Goal: Information Seeking & Learning: Learn about a topic

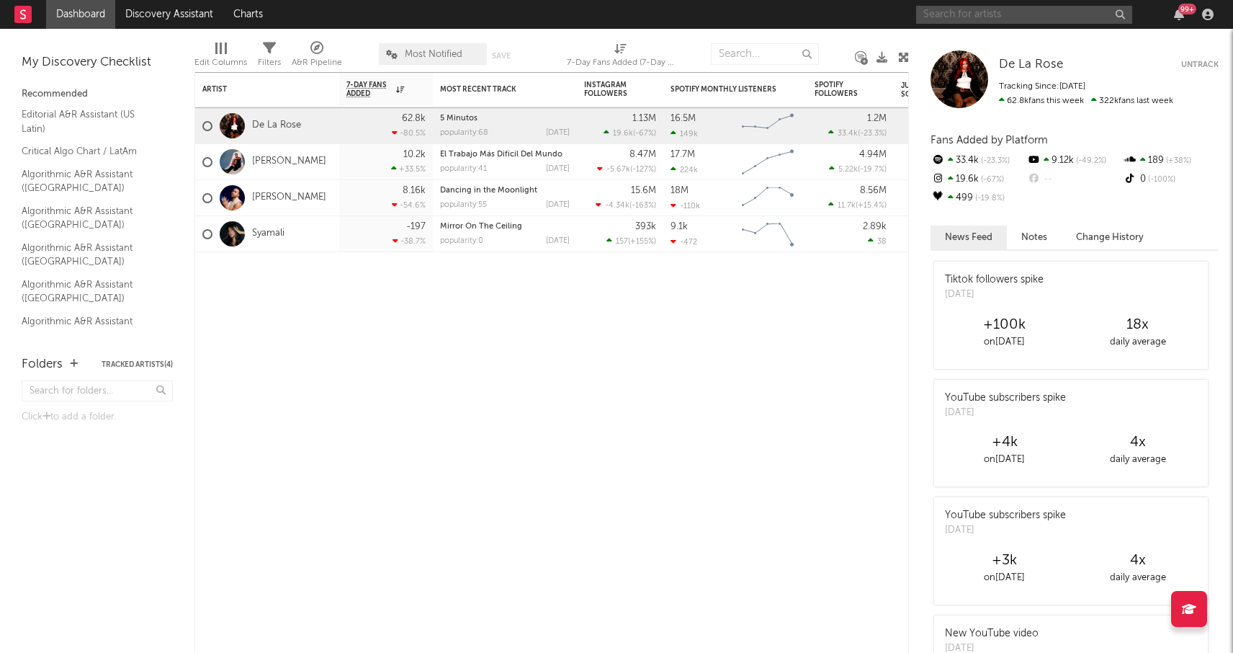
click at [969, 22] on input "text" at bounding box center [1024, 15] width 216 height 18
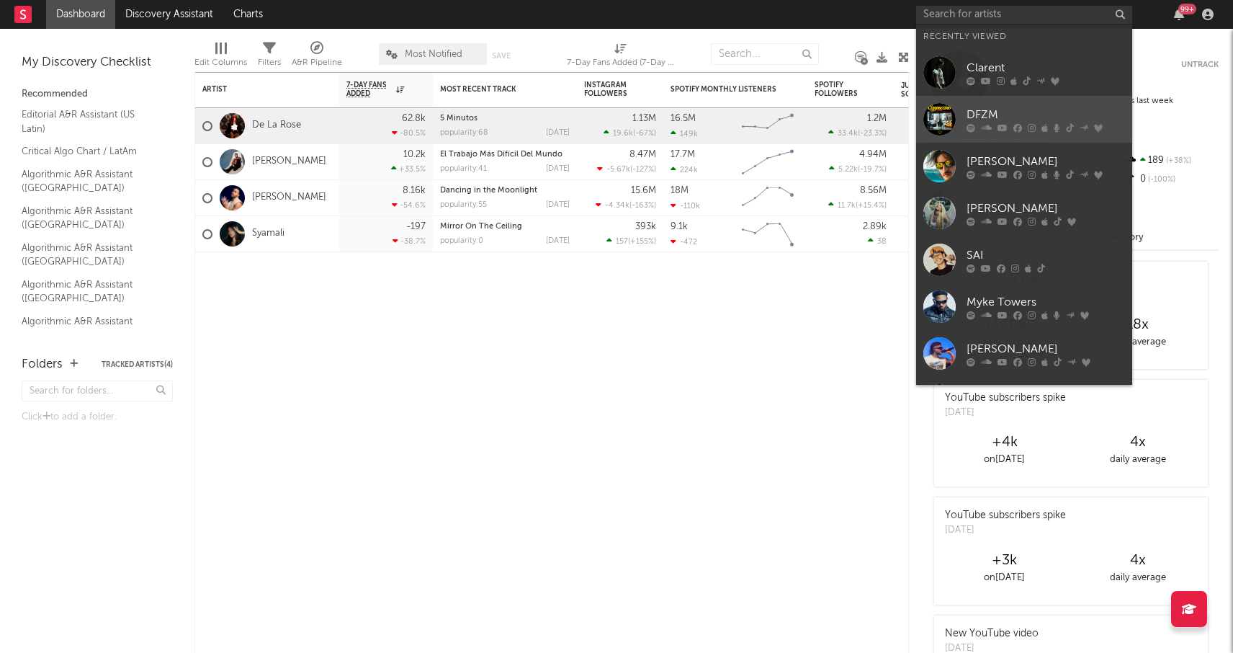
click at [999, 114] on div "DFZM" at bounding box center [1046, 114] width 158 height 17
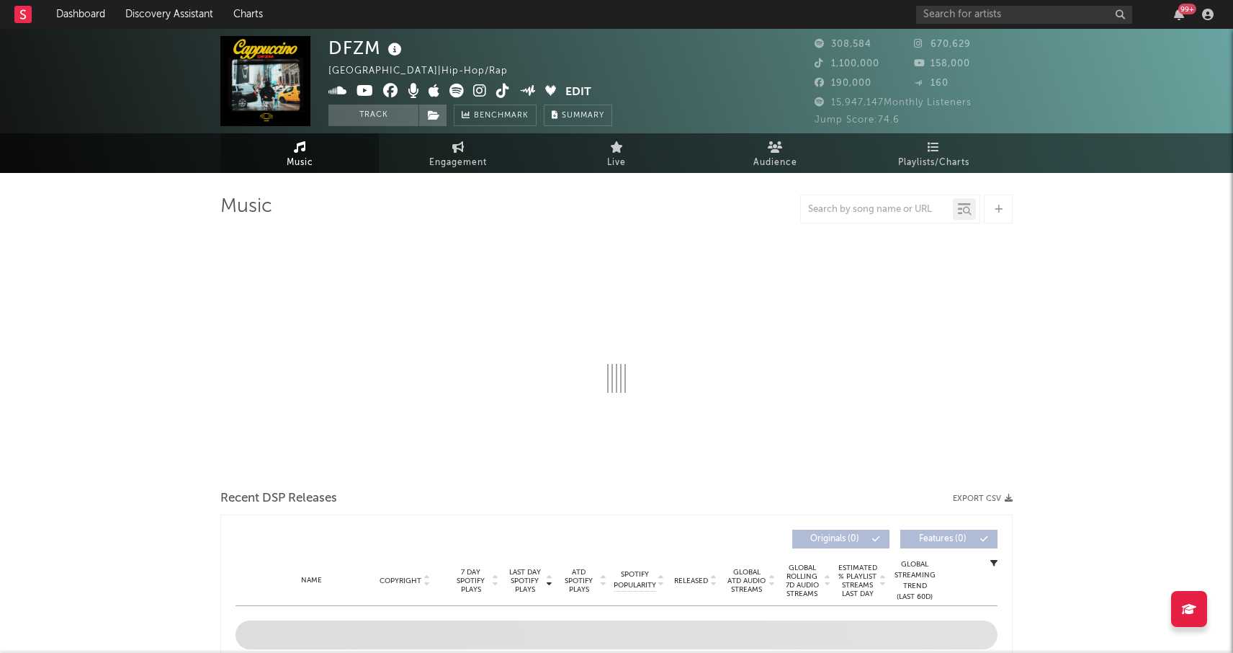
select select "6m"
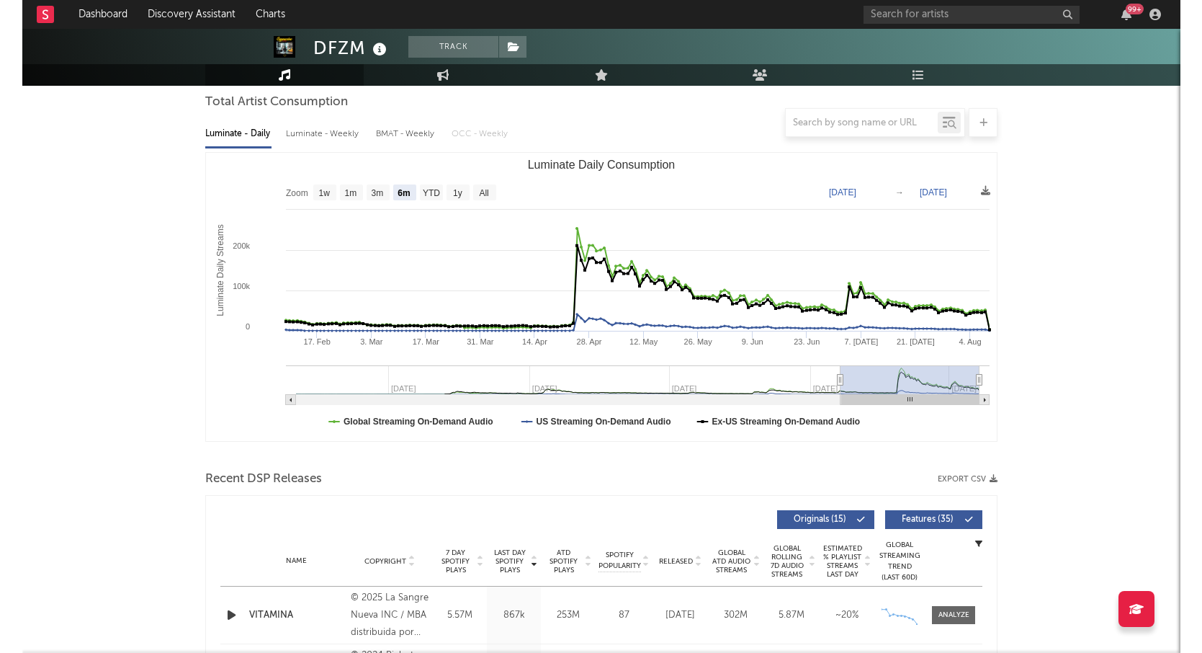
scroll to position [140, 0]
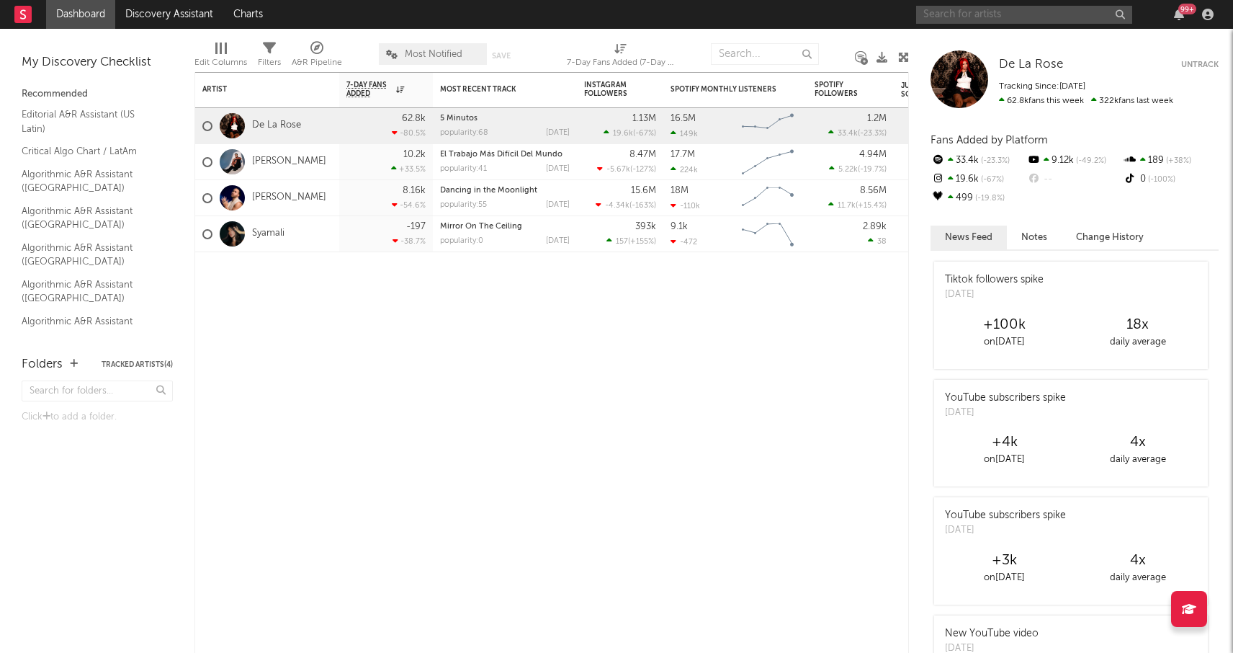
click at [958, 18] on input "text" at bounding box center [1024, 15] width 216 height 18
click at [995, 17] on input "farruko" at bounding box center [1024, 15] width 216 height 18
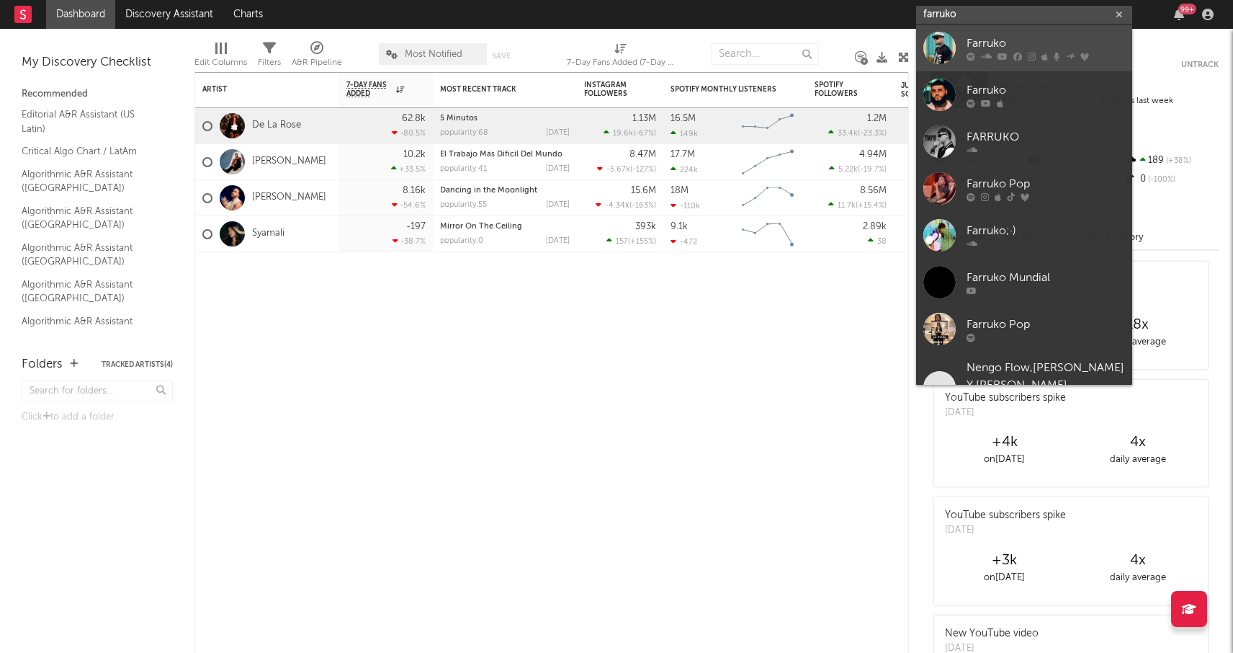
type input "farruko"
click at [985, 49] on div "Farruko" at bounding box center [1046, 43] width 158 height 17
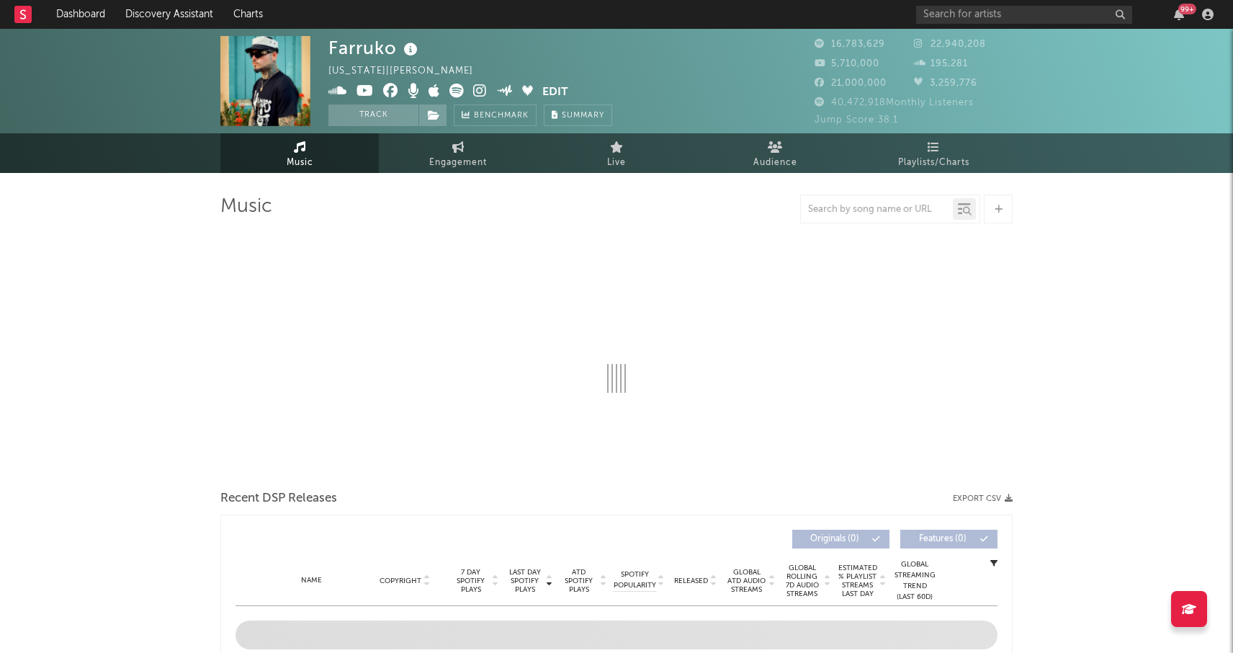
select select "6m"
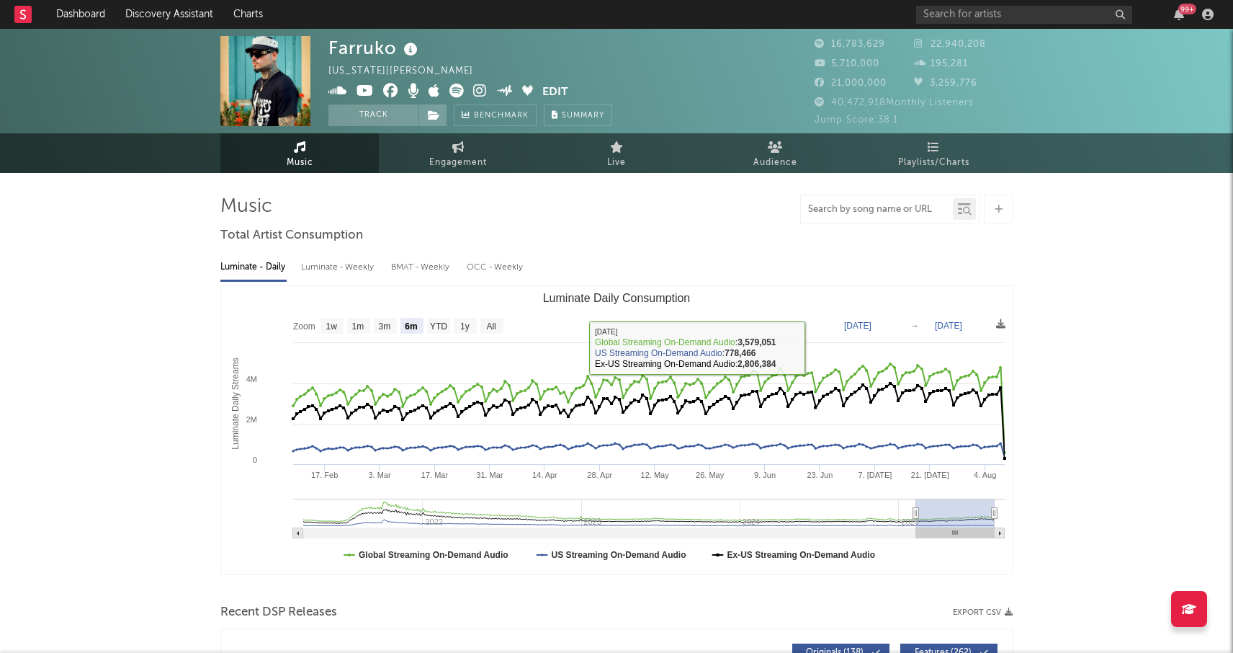
click at [871, 213] on input "text" at bounding box center [877, 210] width 152 height 12
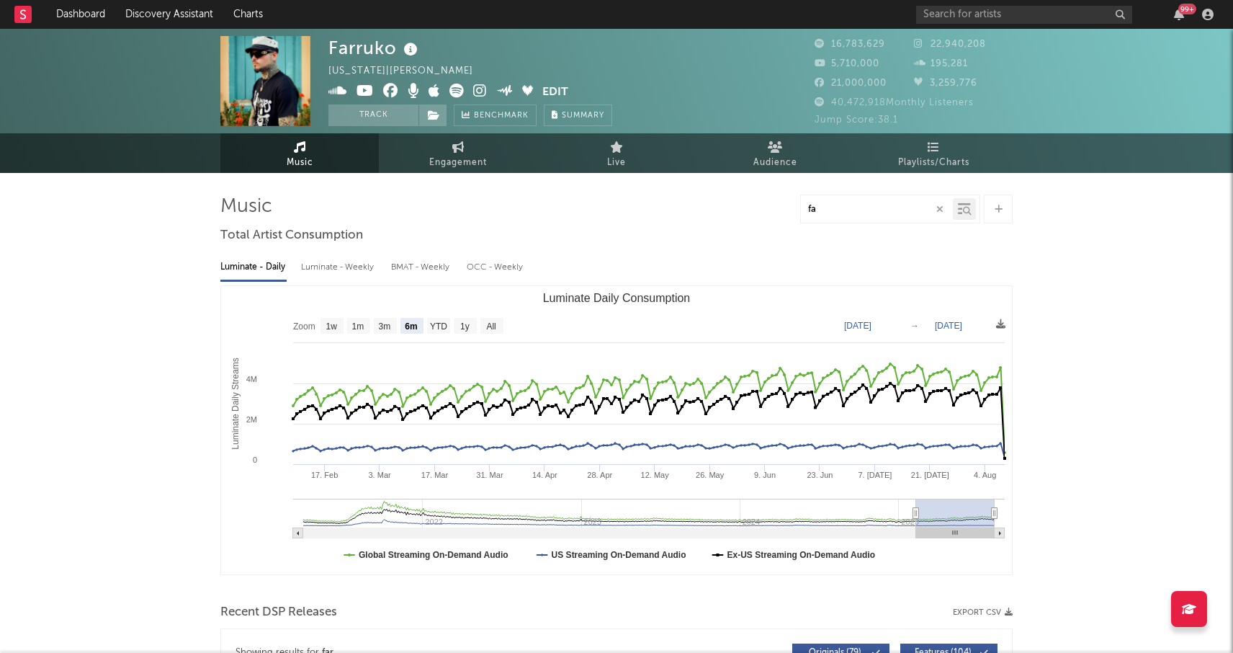
type input "f"
type input "pepas"
click at [856, 211] on input "pepas" at bounding box center [877, 210] width 152 height 12
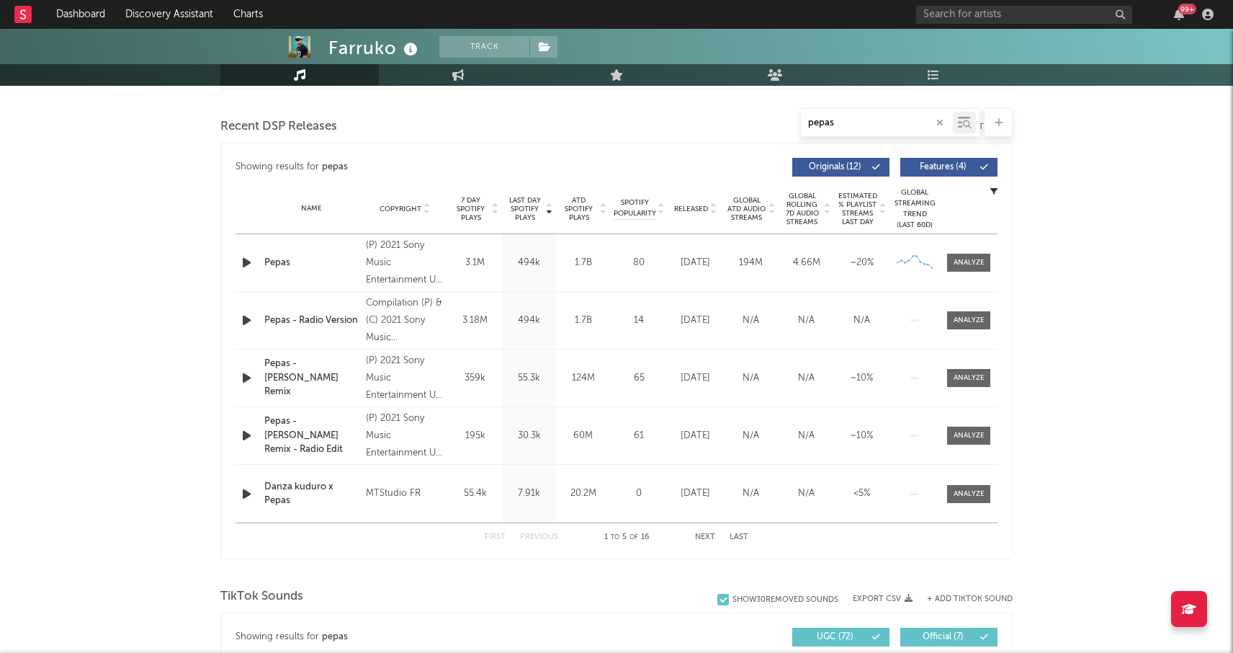
scroll to position [496, 0]
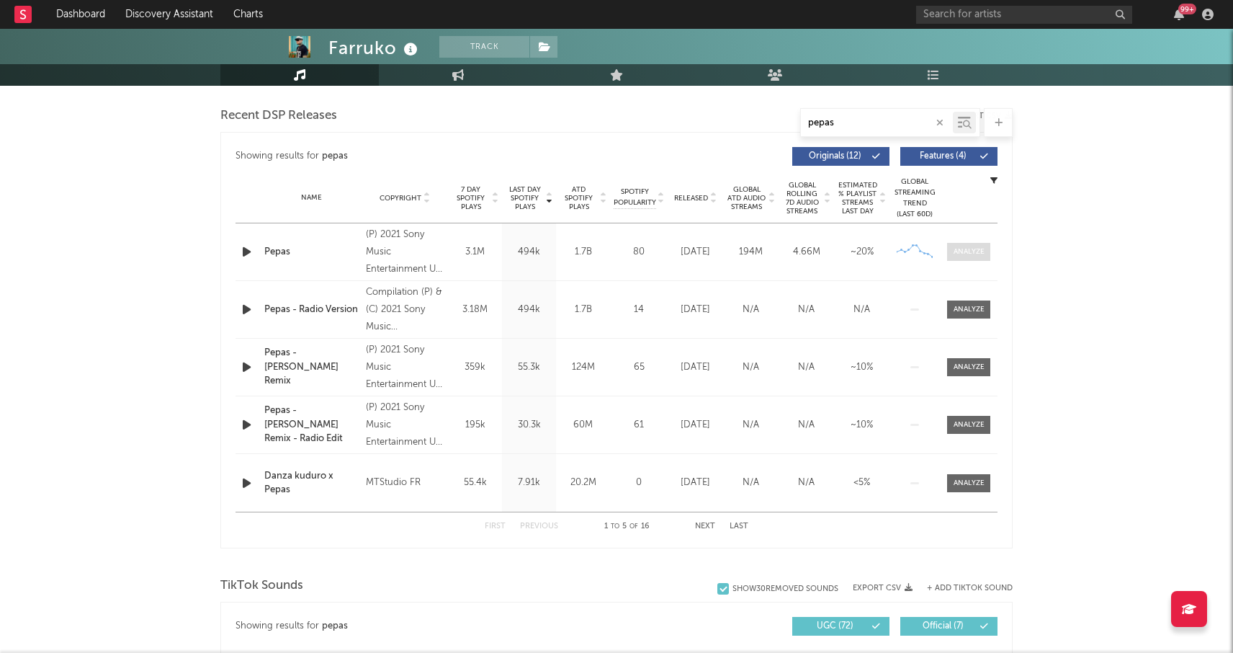
click at [958, 255] on div at bounding box center [969, 251] width 31 height 11
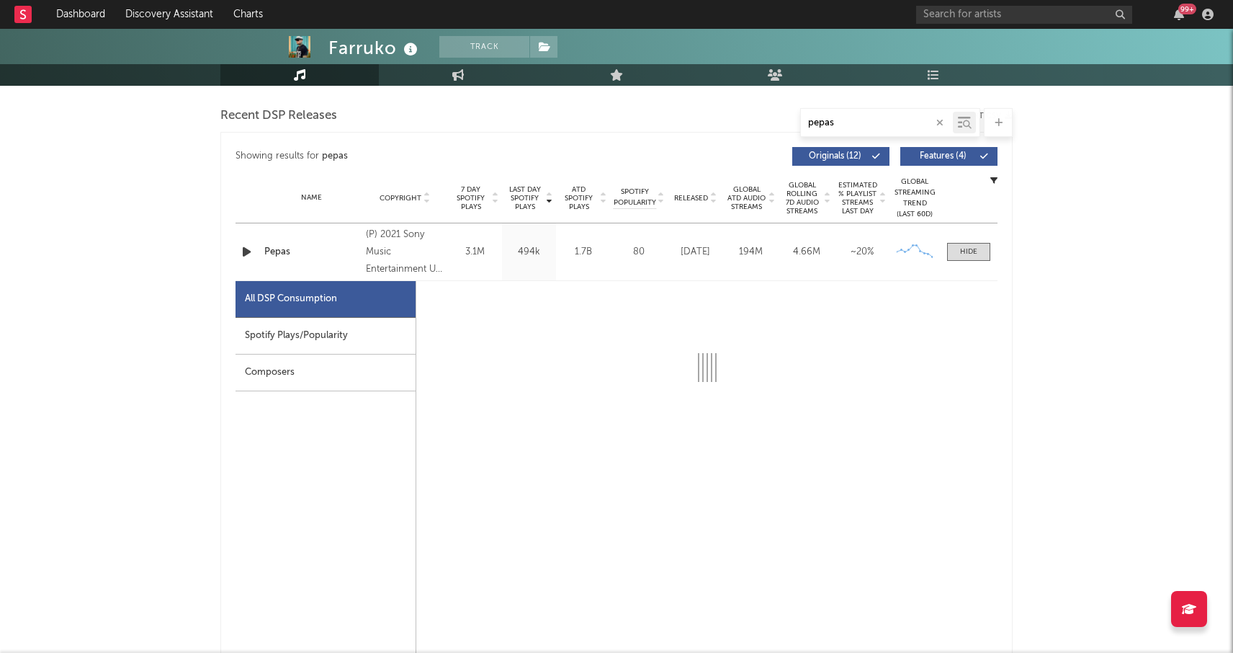
select select "6m"
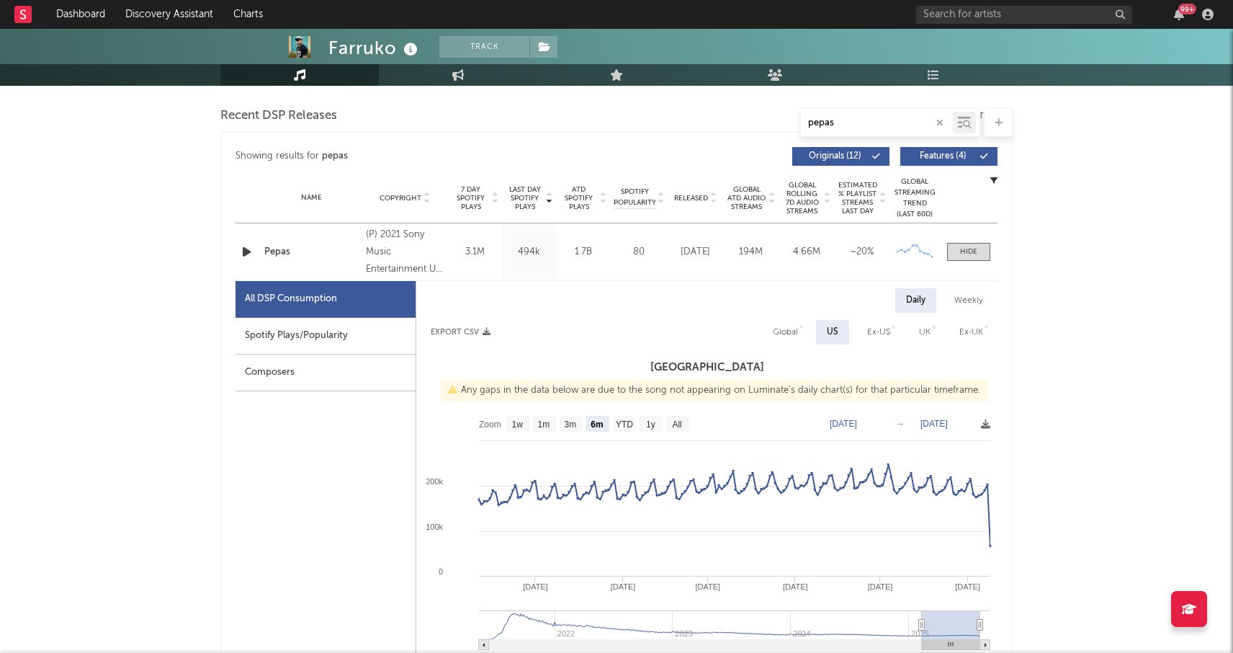
click at [350, 337] on div "Spotify Plays/Popularity" at bounding box center [326, 336] width 180 height 37
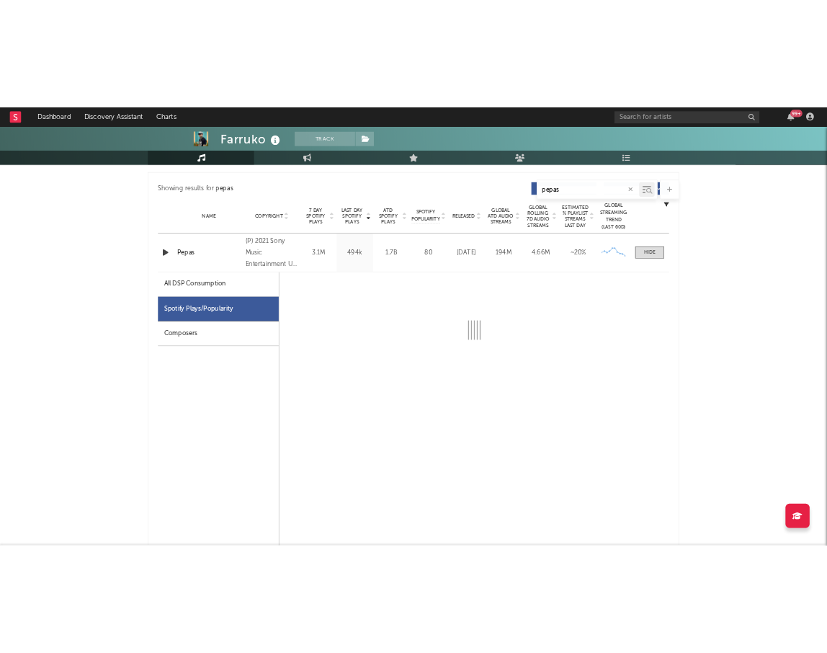
scroll to position [539, 0]
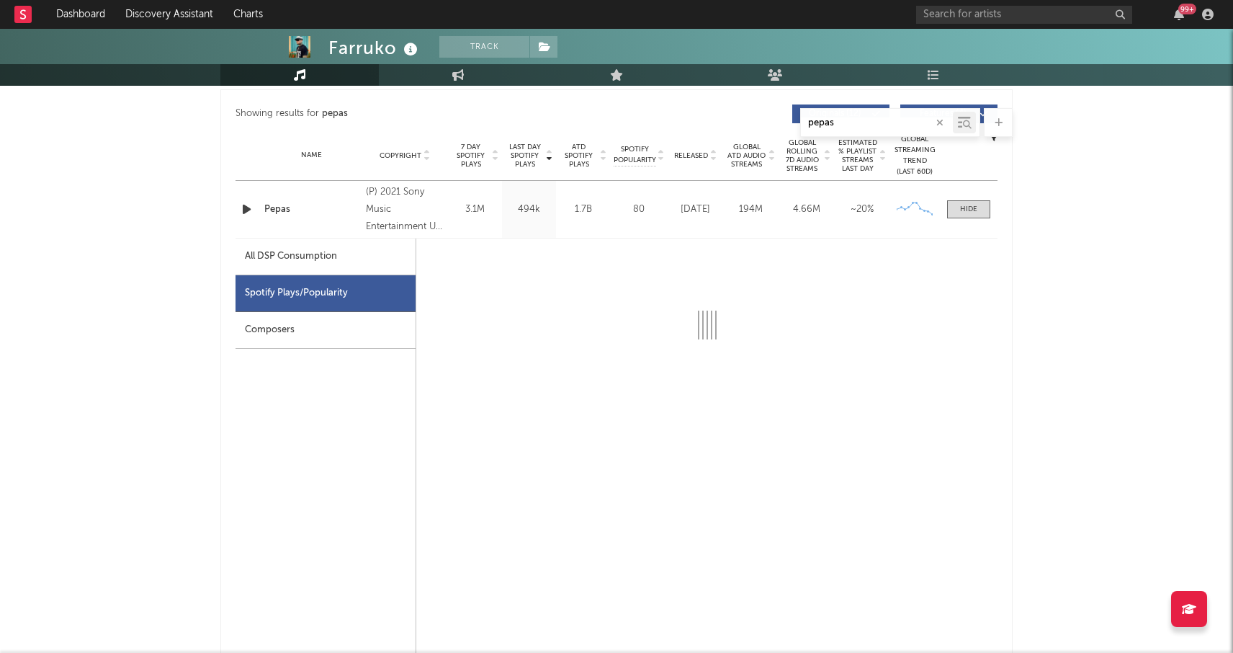
select select "6m"
select select "1w"
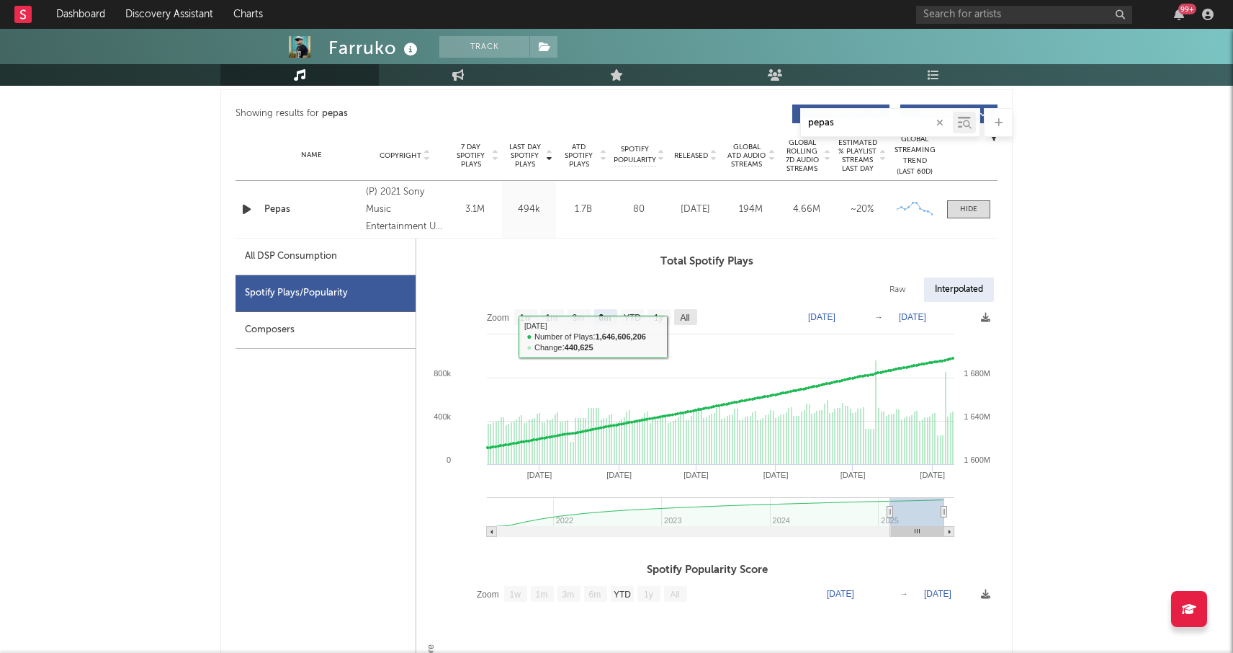
click at [689, 315] on text "All" at bounding box center [684, 318] width 9 height 10
select select "All"
type input "[DATE]"
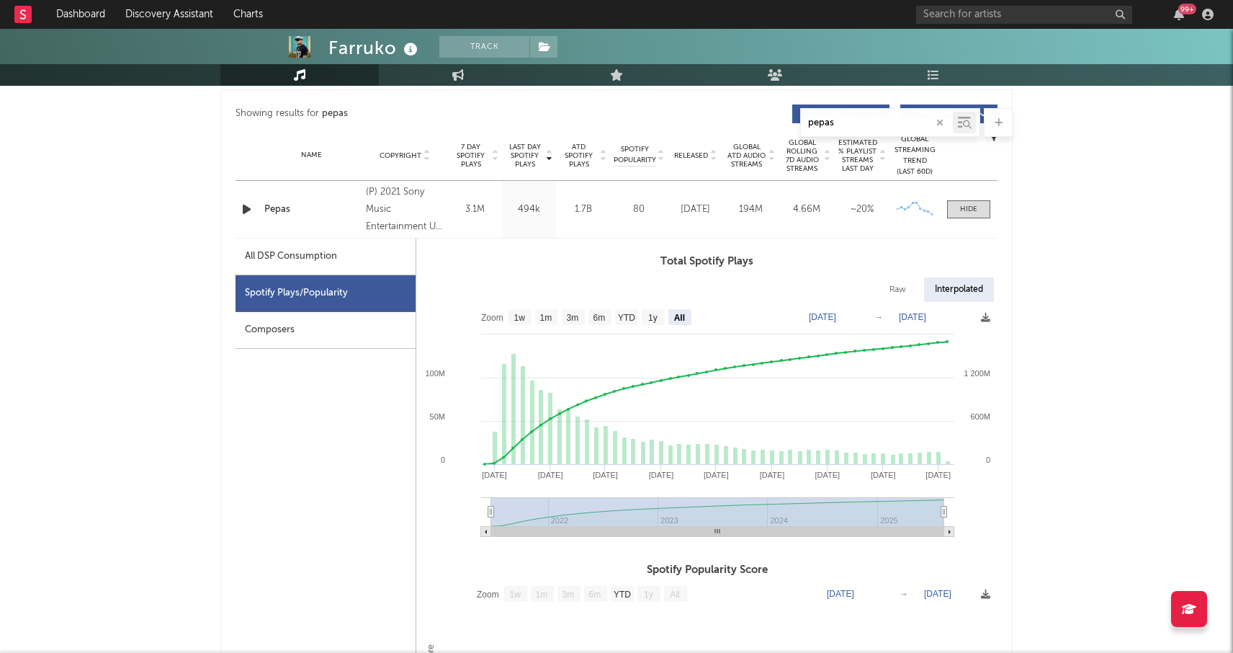
click at [836, 313] on text "[DATE]" at bounding box center [822, 317] width 27 height 10
click at [910, 316] on text "[DATE]" at bounding box center [912, 317] width 27 height 10
type input "[DATE]"
select select "1m"
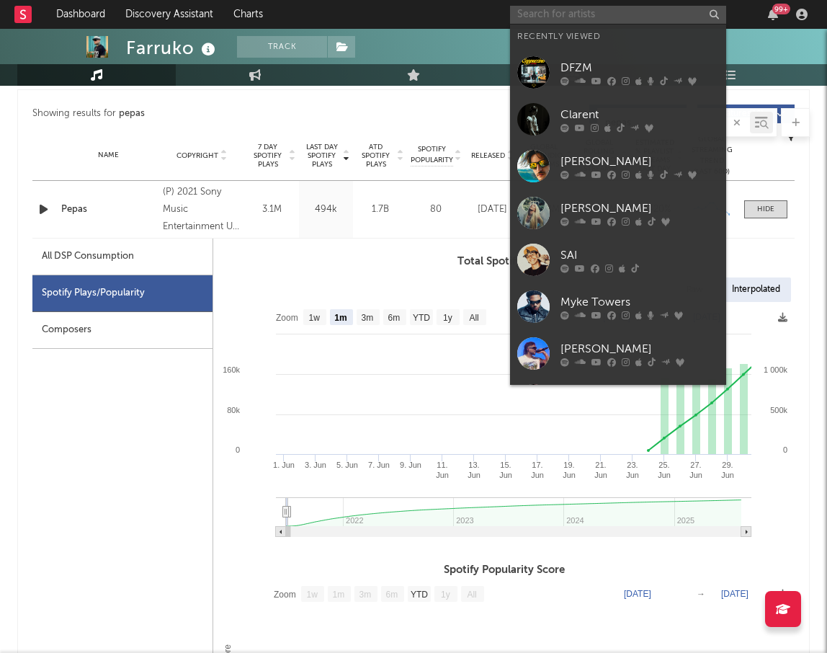
click at [626, 19] on input "text" at bounding box center [618, 15] width 216 height 18
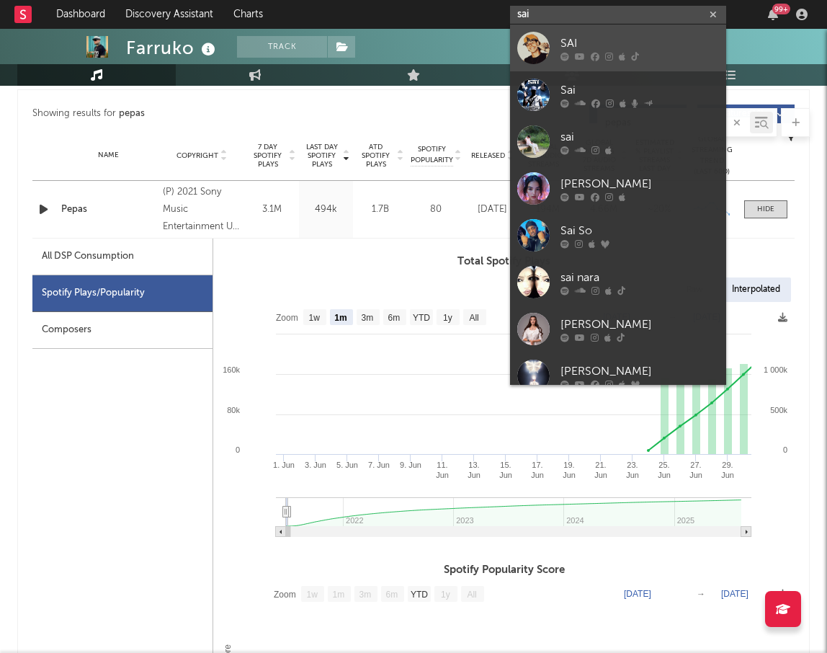
type input "sai"
click at [623, 53] on icon at bounding box center [622, 56] width 6 height 9
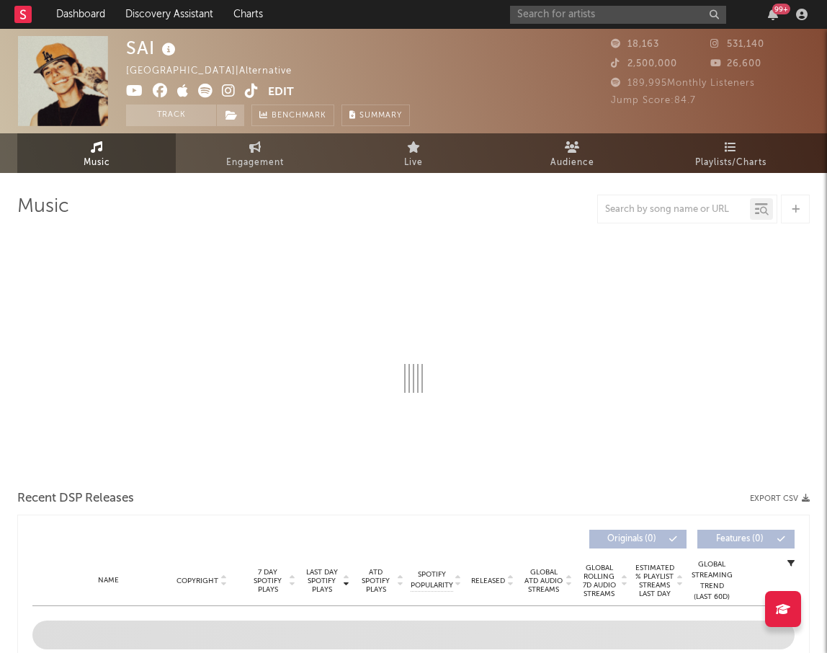
select select "6m"
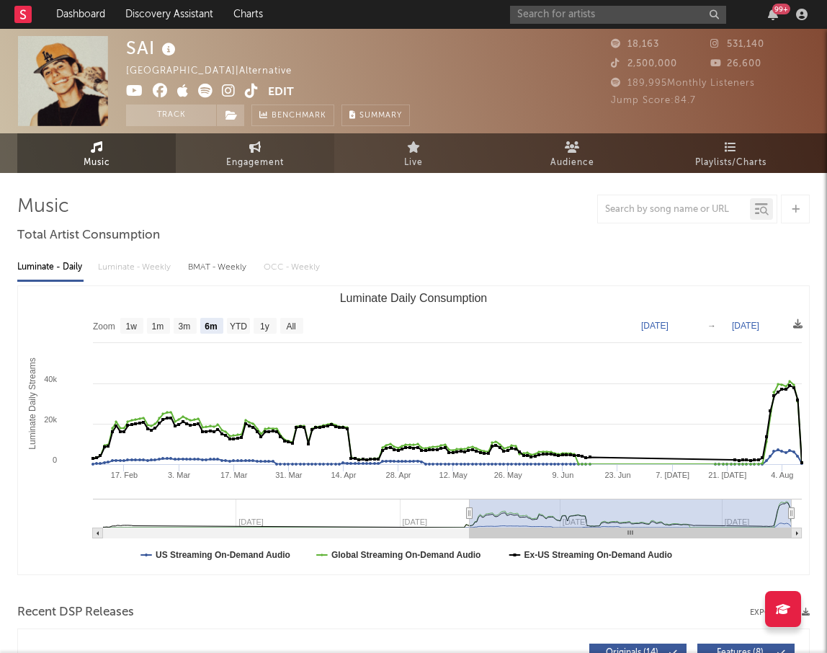
click at [266, 156] on span "Engagement" at bounding box center [255, 162] width 58 height 17
select select "1w"
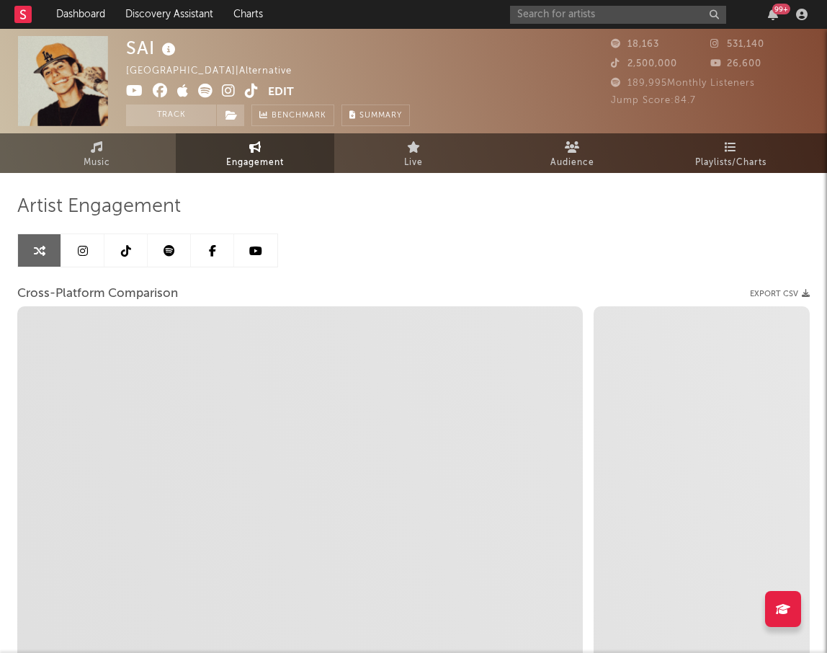
click at [81, 254] on icon at bounding box center [83, 251] width 10 height 12
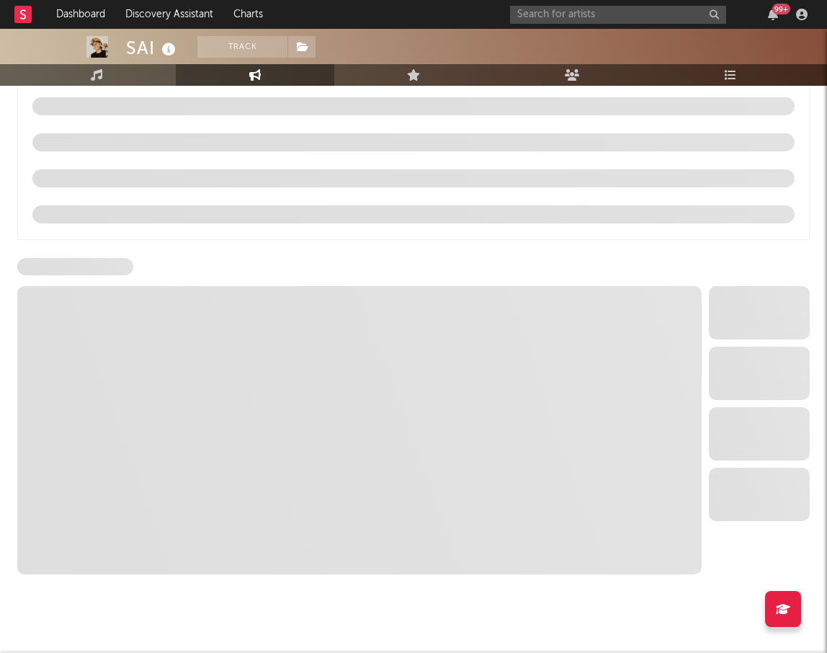
scroll to position [1471, 0]
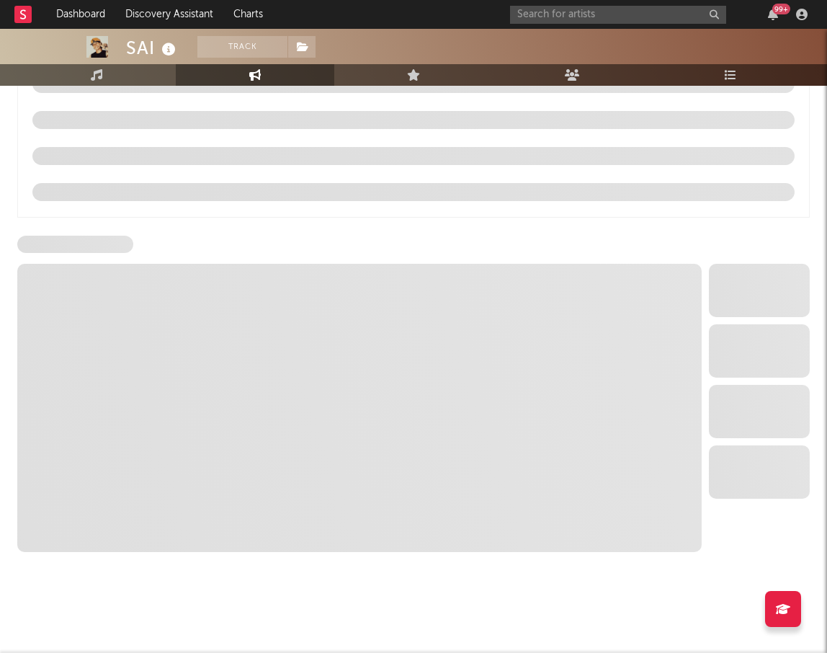
select select "6m"
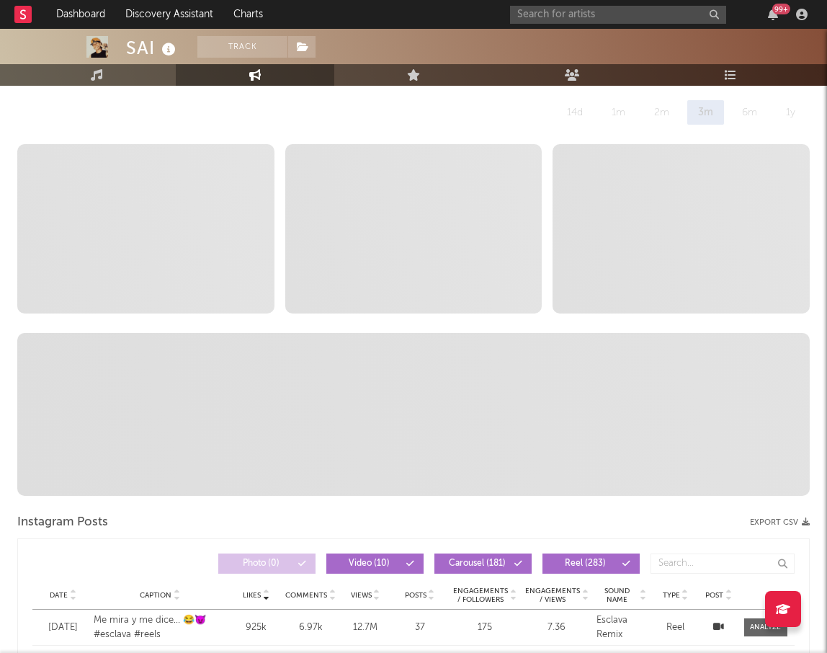
scroll to position [0, 0]
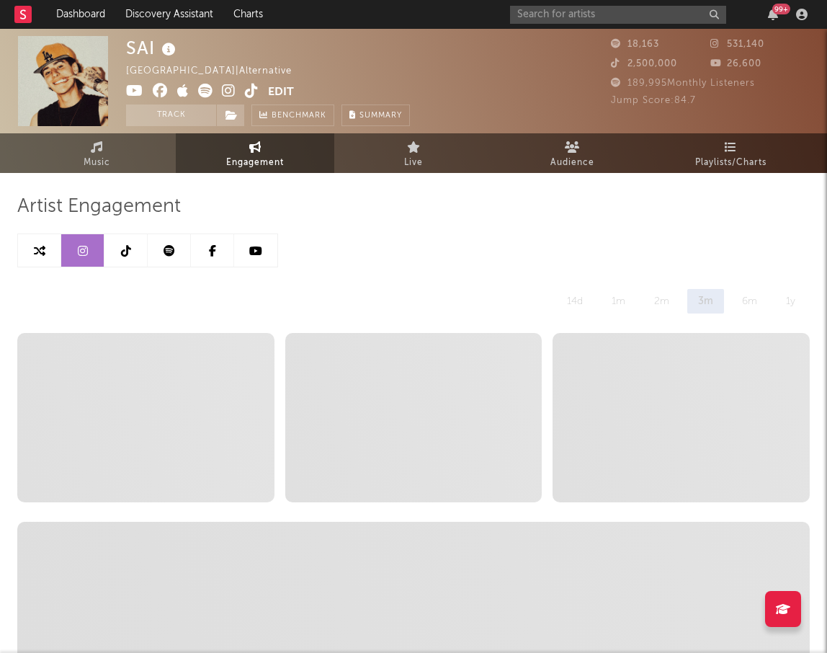
click at [122, 246] on icon at bounding box center [126, 251] width 10 height 12
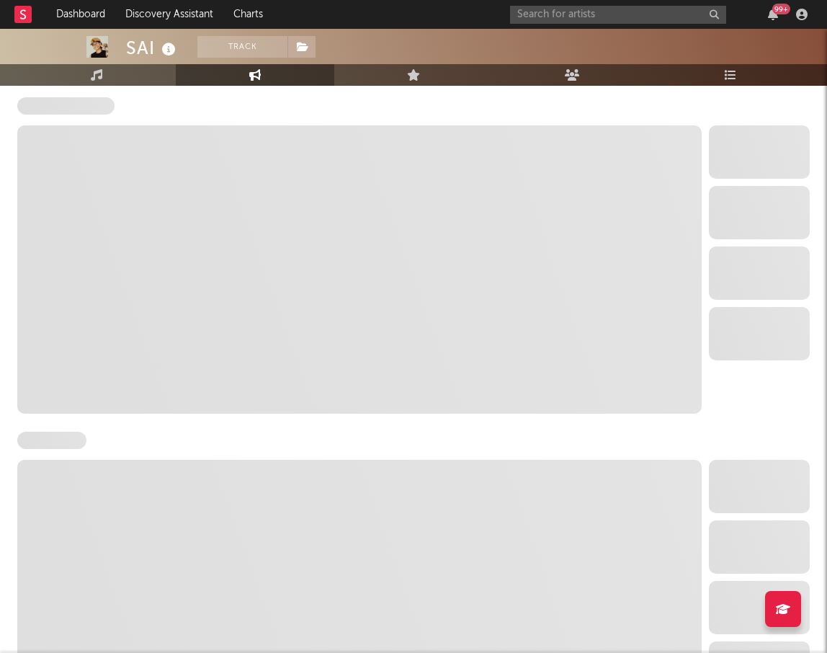
select select "6m"
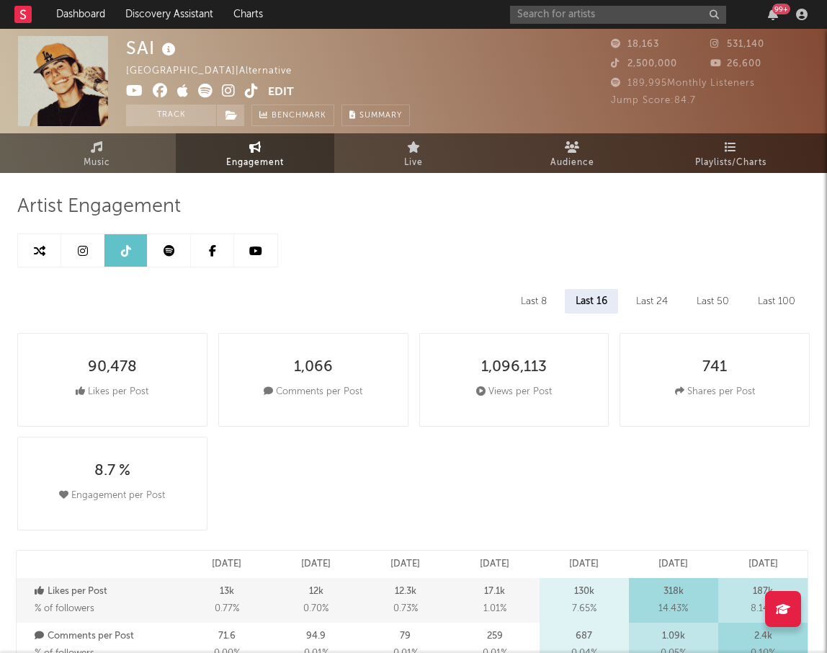
click at [167, 256] on link at bounding box center [169, 250] width 43 height 32
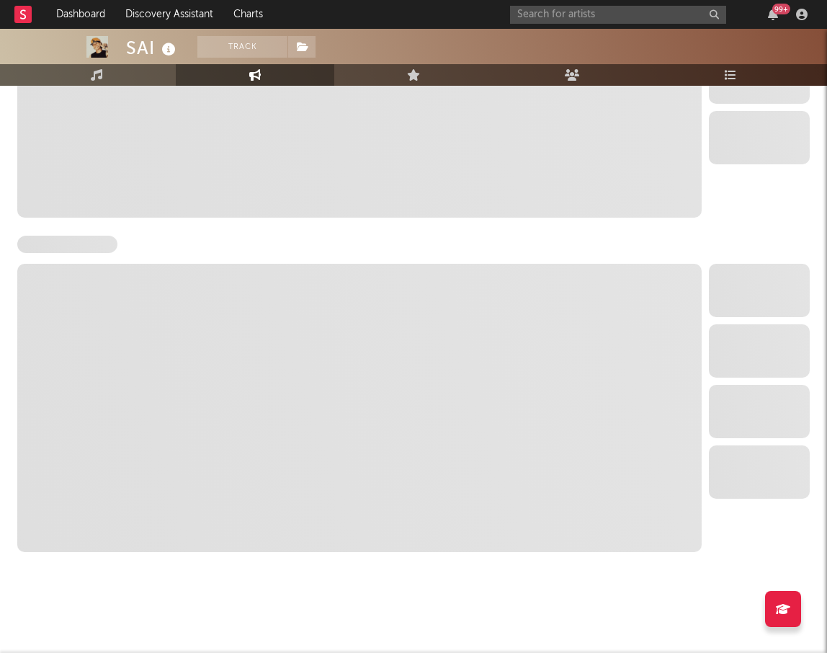
select select "6m"
select select "1w"
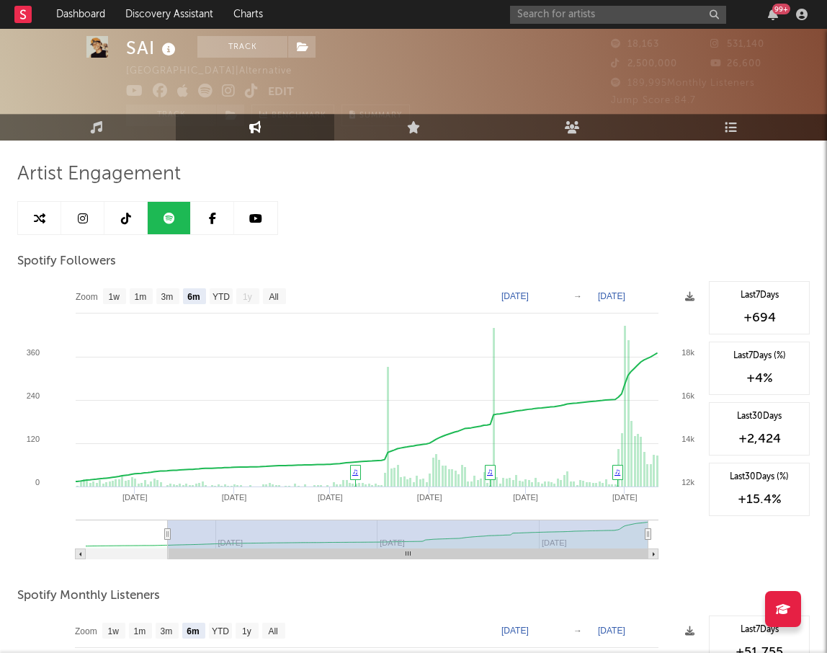
scroll to position [32, 0]
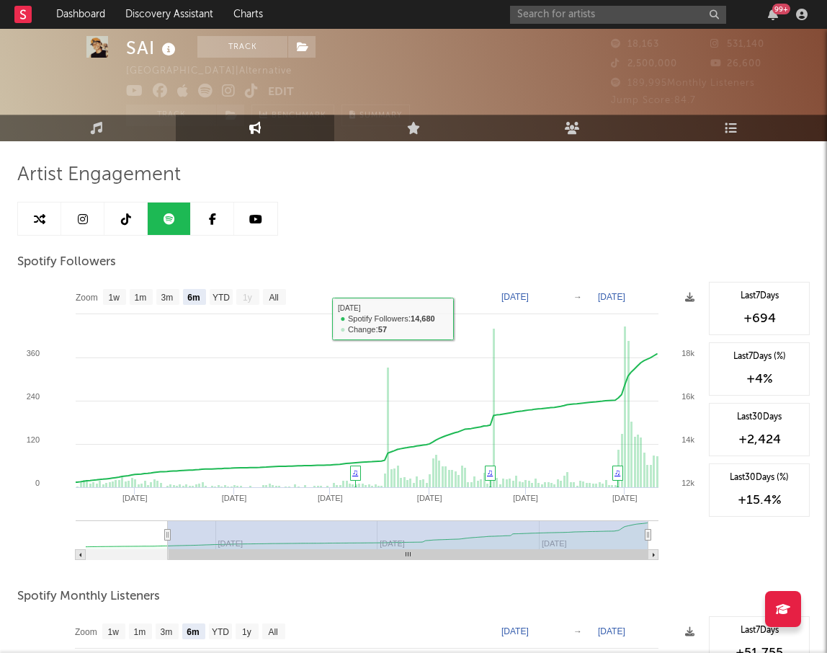
click at [122, 220] on icon at bounding box center [126, 219] width 10 height 12
select select "6m"
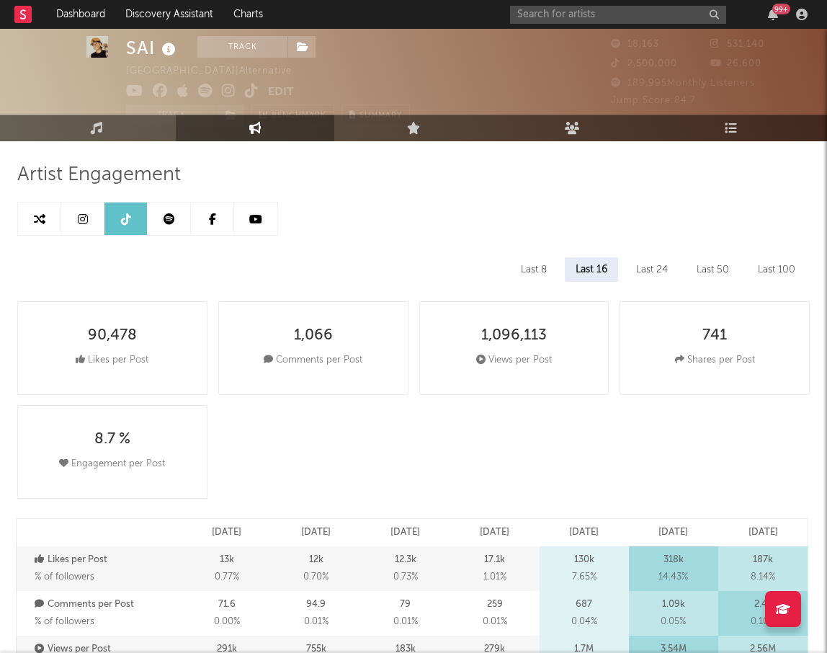
click at [74, 220] on link at bounding box center [82, 218] width 43 height 32
select select "6m"
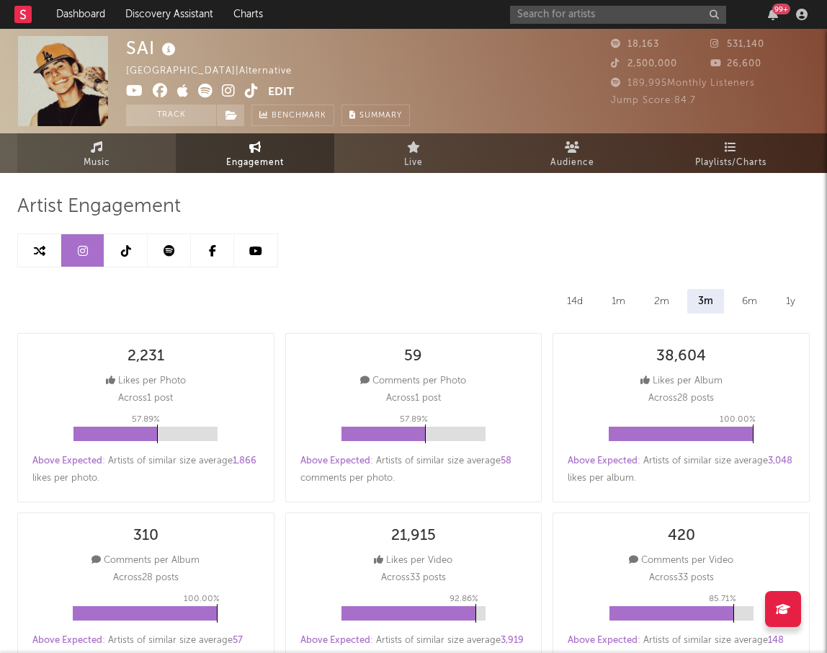
click at [77, 148] on link "Music" at bounding box center [96, 153] width 158 height 40
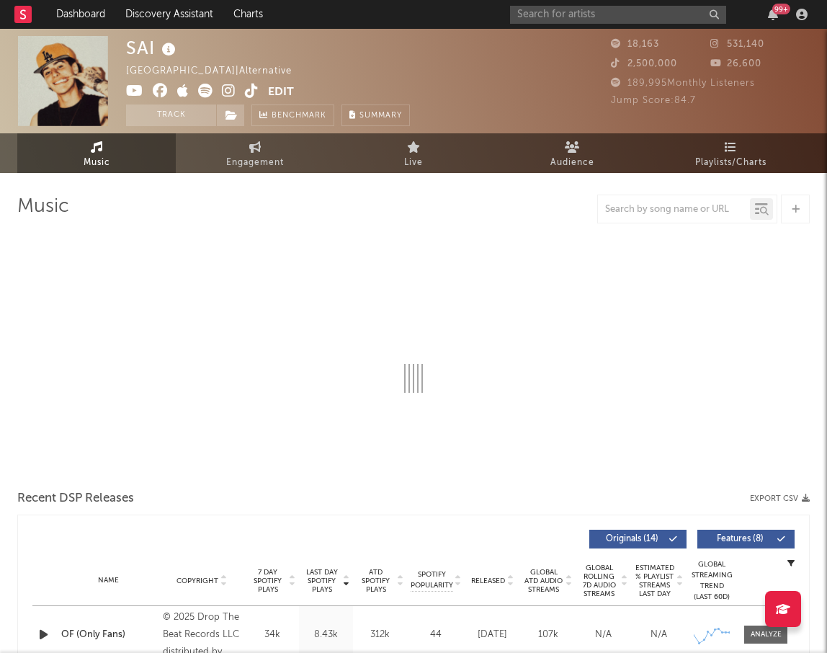
select select "6m"
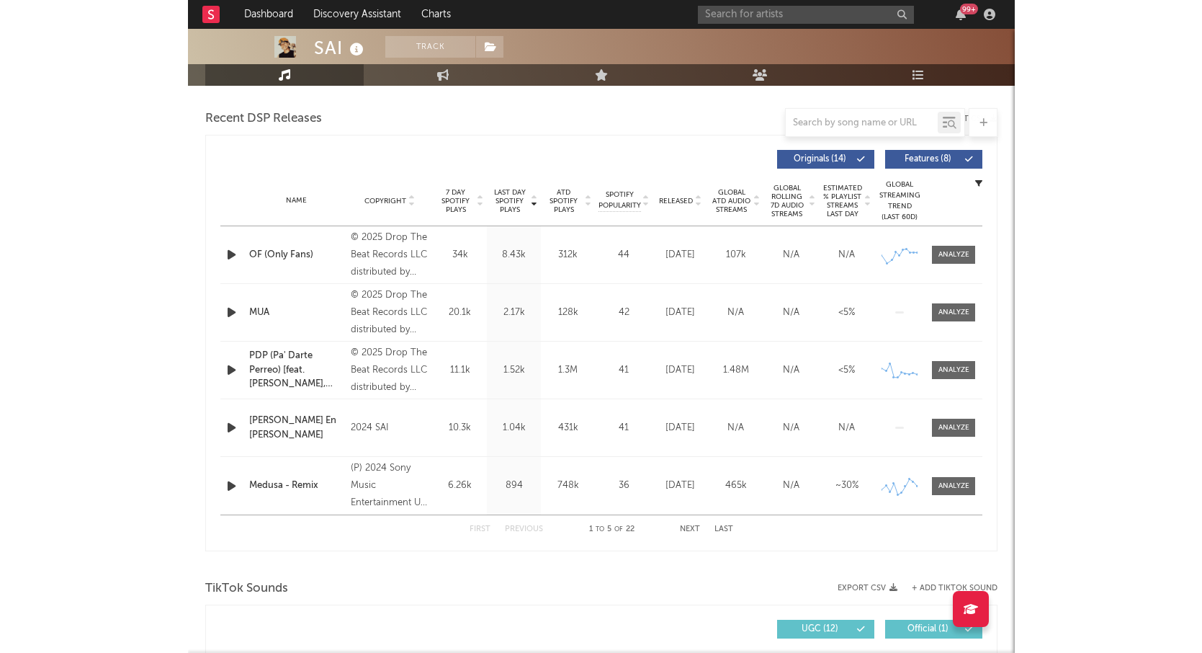
scroll to position [506, 0]
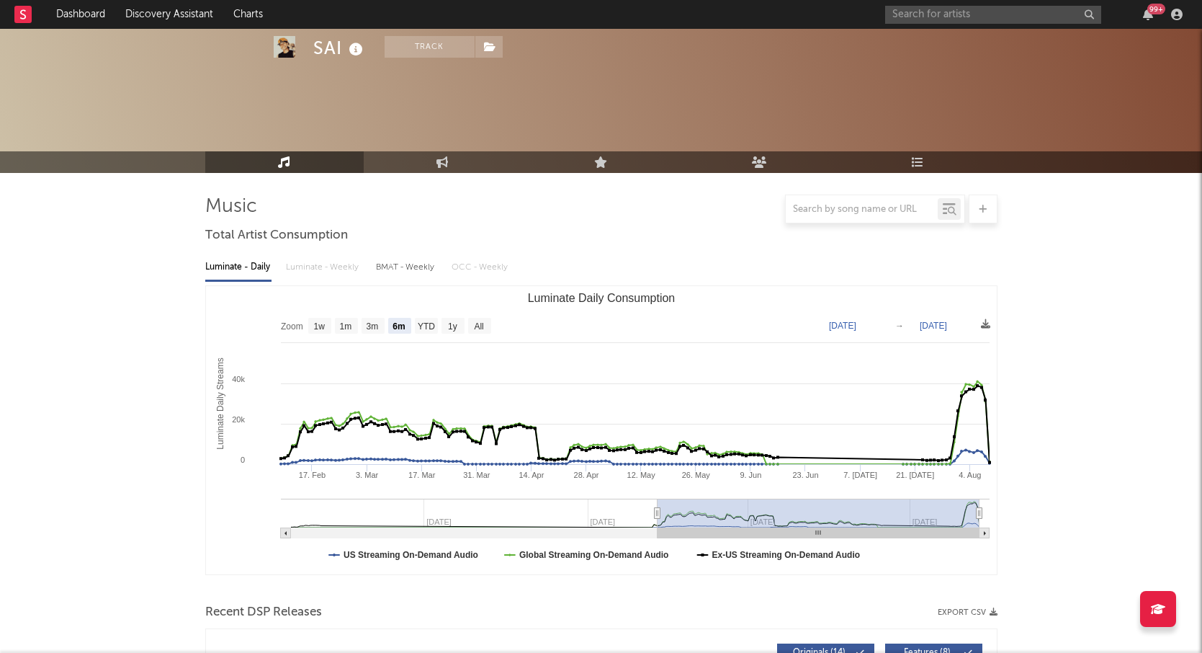
select select "6m"
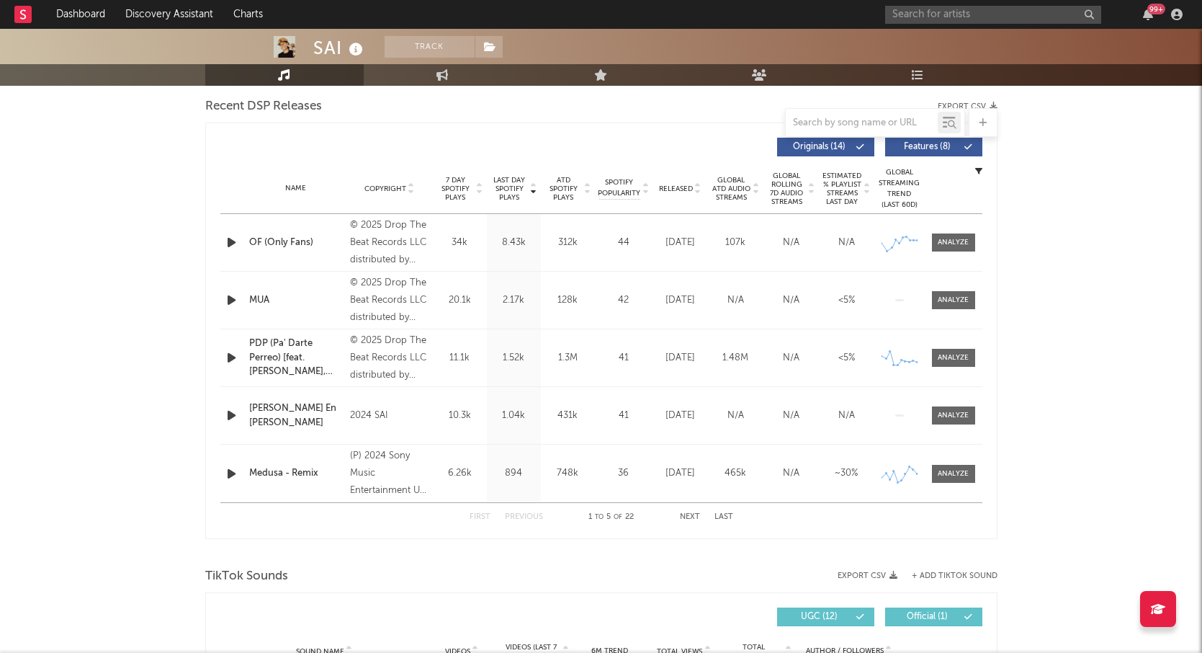
click at [1028, 317] on div "SAI Track Colombia | Alternative Edit Track Benchmark Summary 18,163 531,140 2,…" at bounding box center [601, 611] width 1202 height 2176
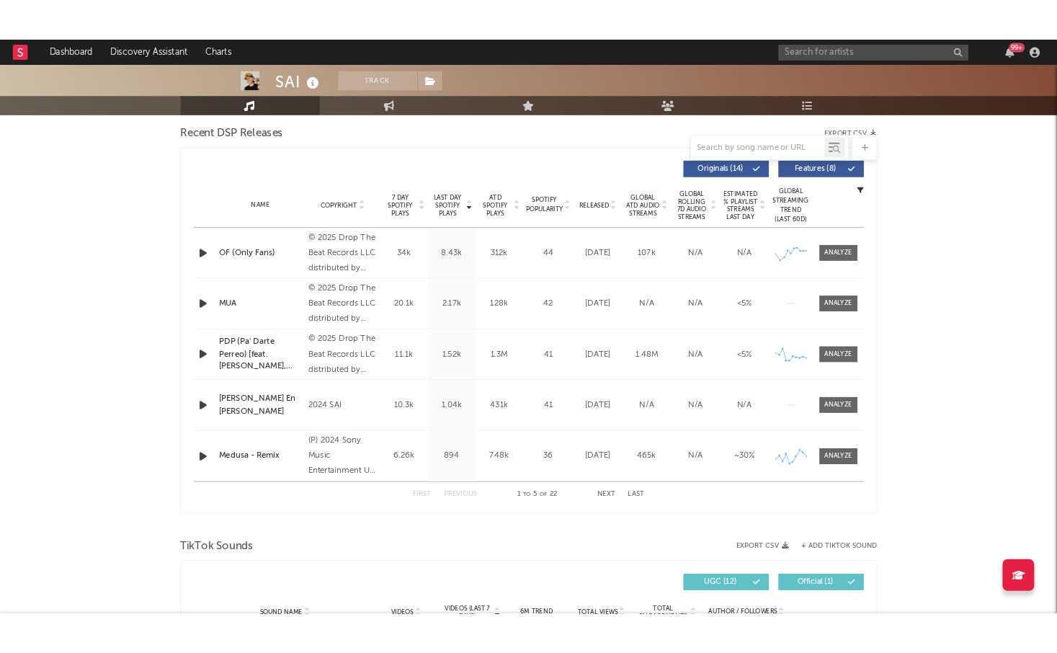
scroll to position [528, 0]
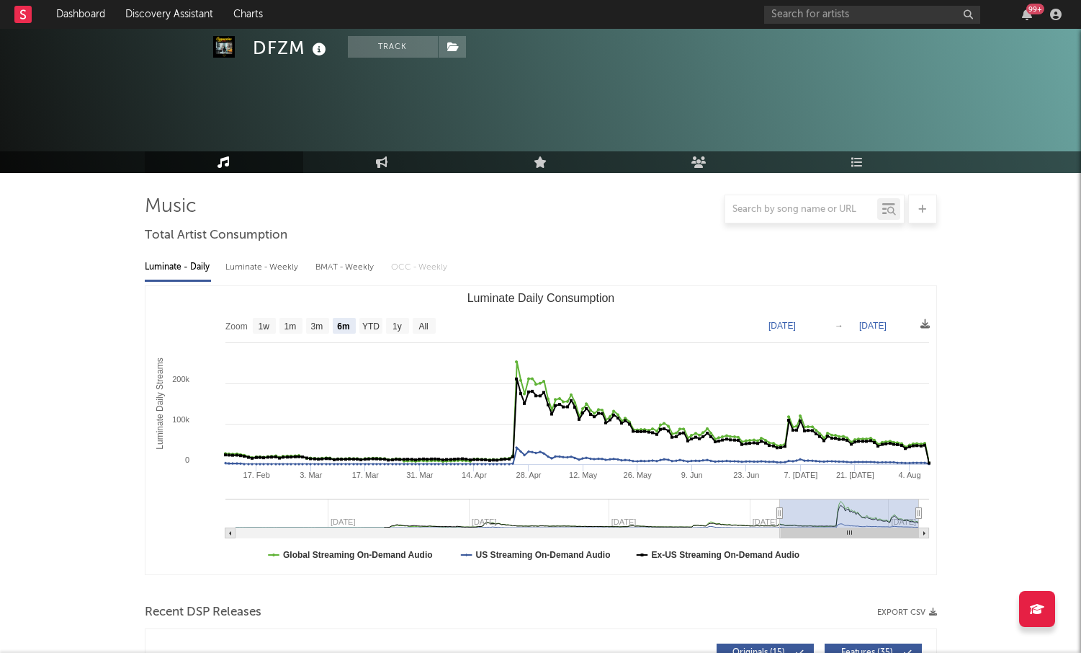
select select "6m"
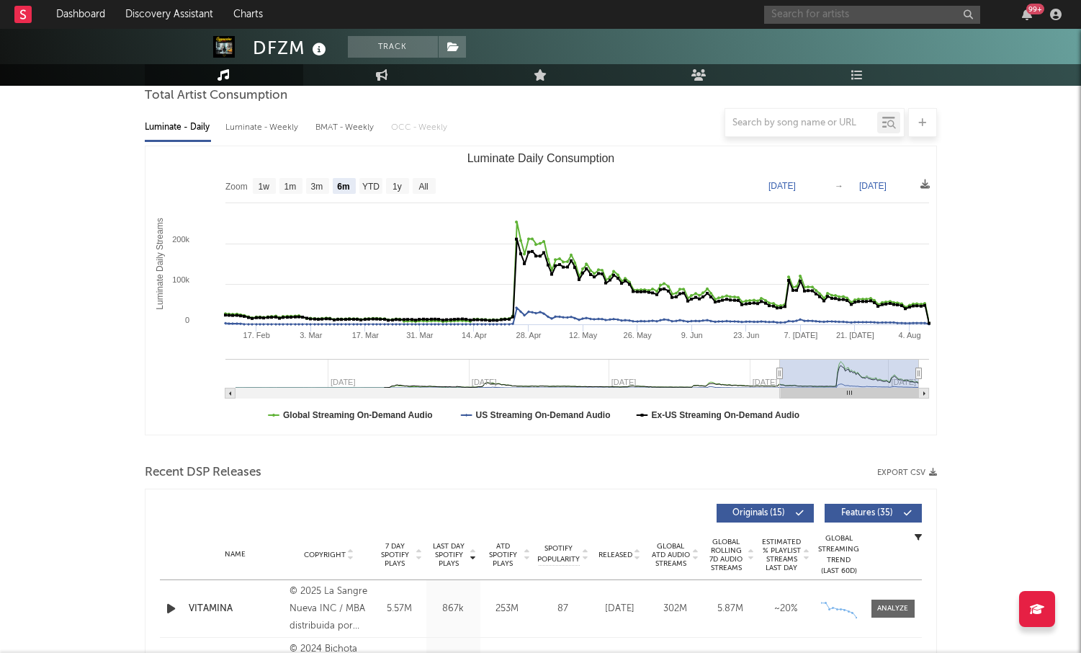
click at [839, 15] on input "text" at bounding box center [872, 15] width 216 height 18
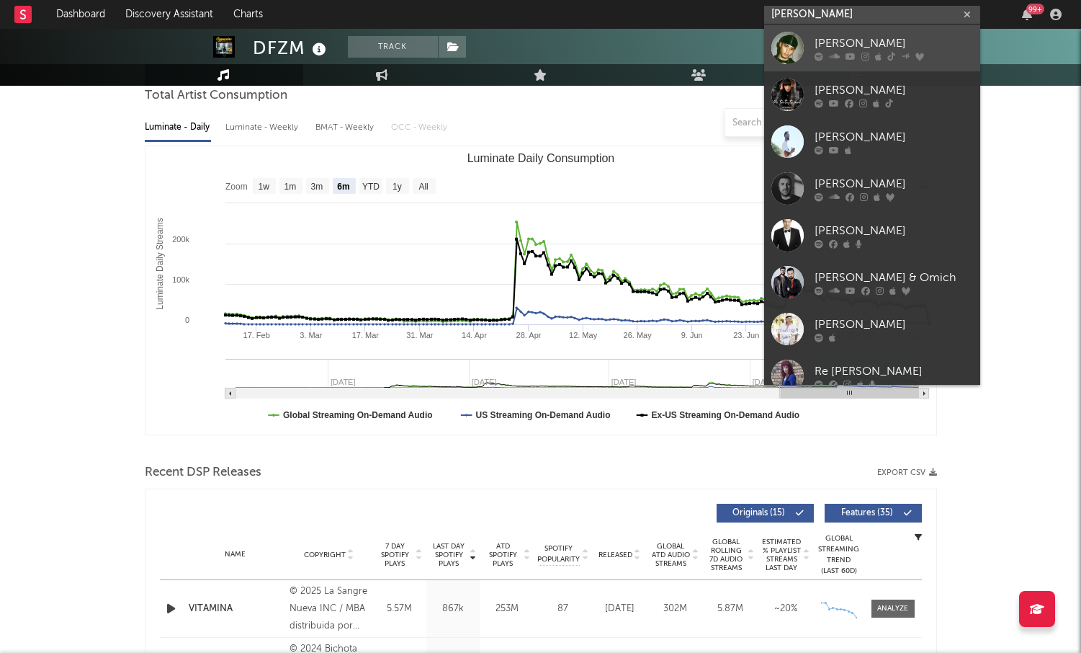
type input "mattei"
click at [835, 52] on icon at bounding box center [834, 56] width 11 height 9
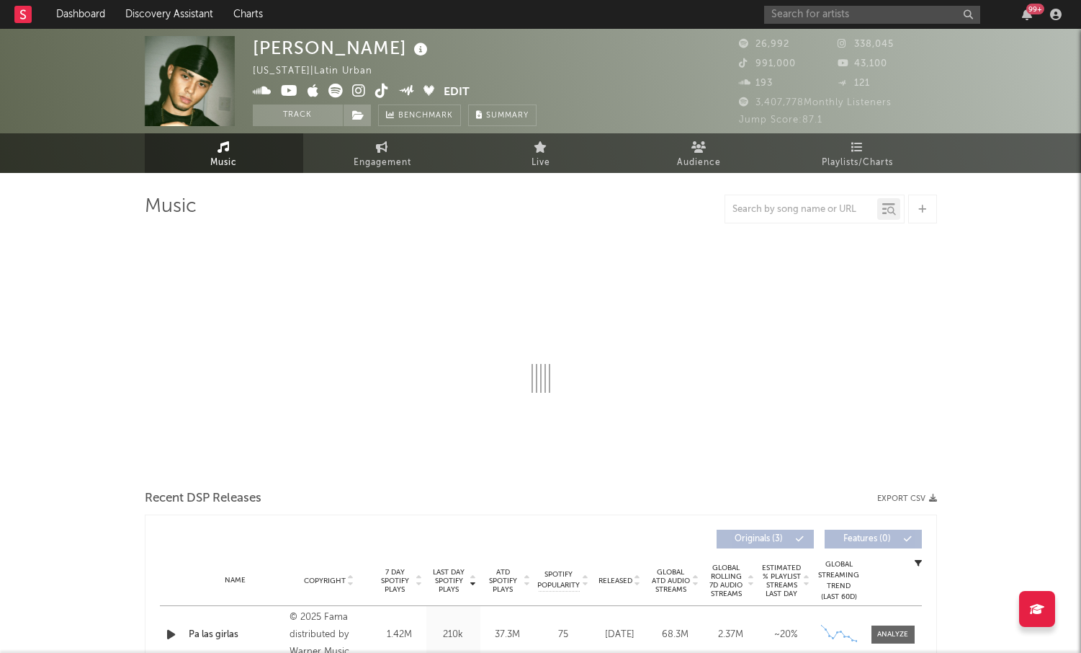
select select "1w"
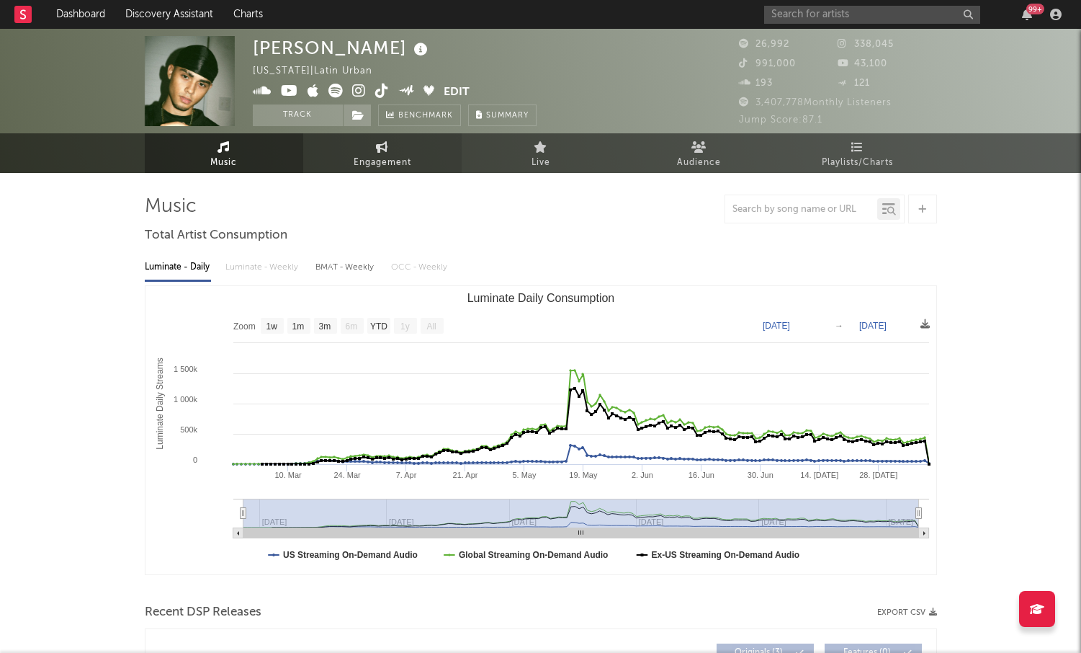
click at [385, 155] on span "Engagement" at bounding box center [383, 162] width 58 height 17
select select "1w"
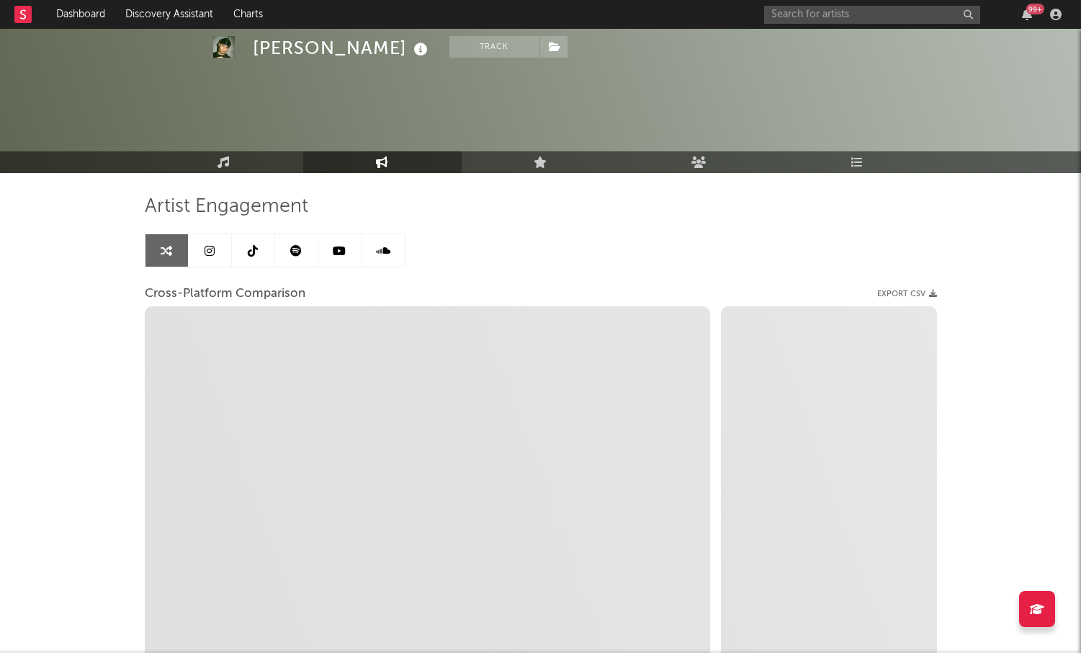
scroll to position [133, 0]
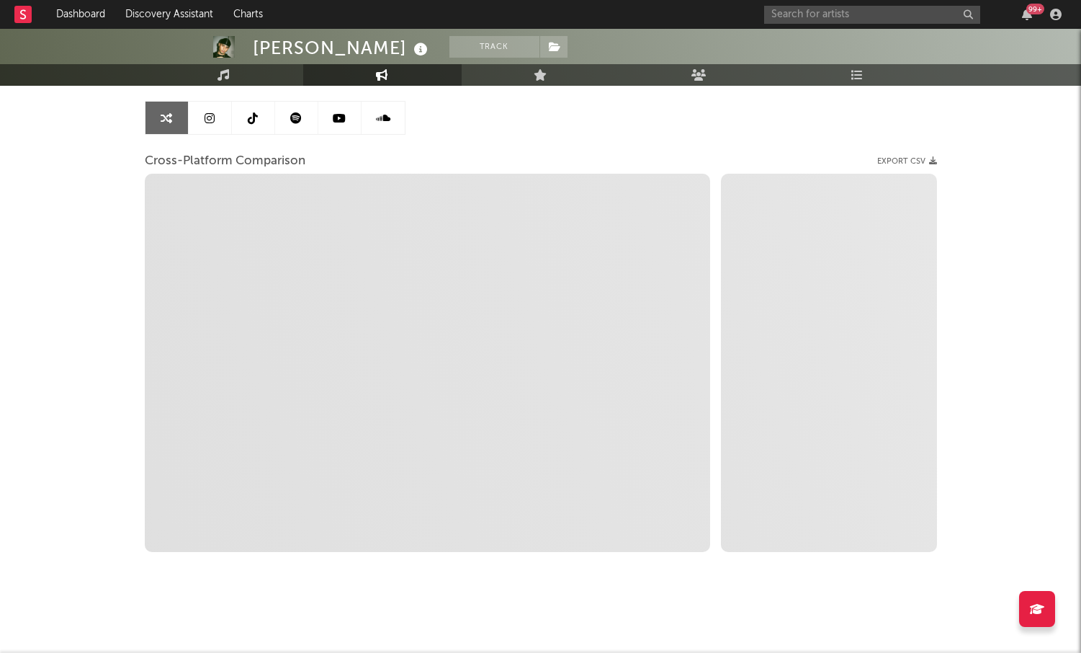
click at [215, 122] on link at bounding box center [210, 118] width 43 height 32
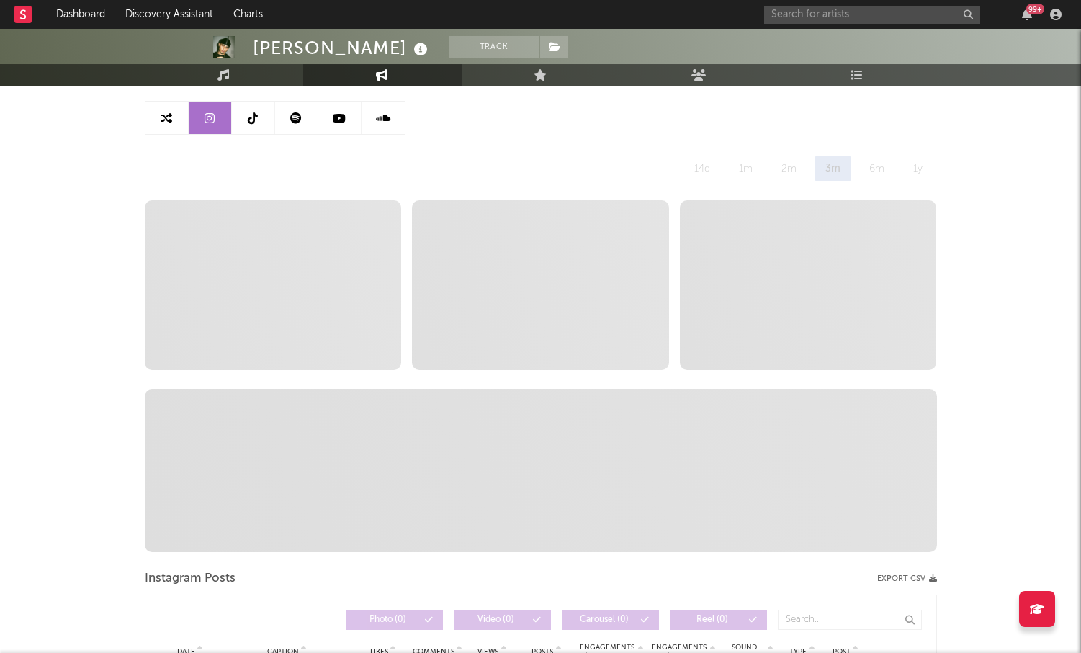
select select "1w"
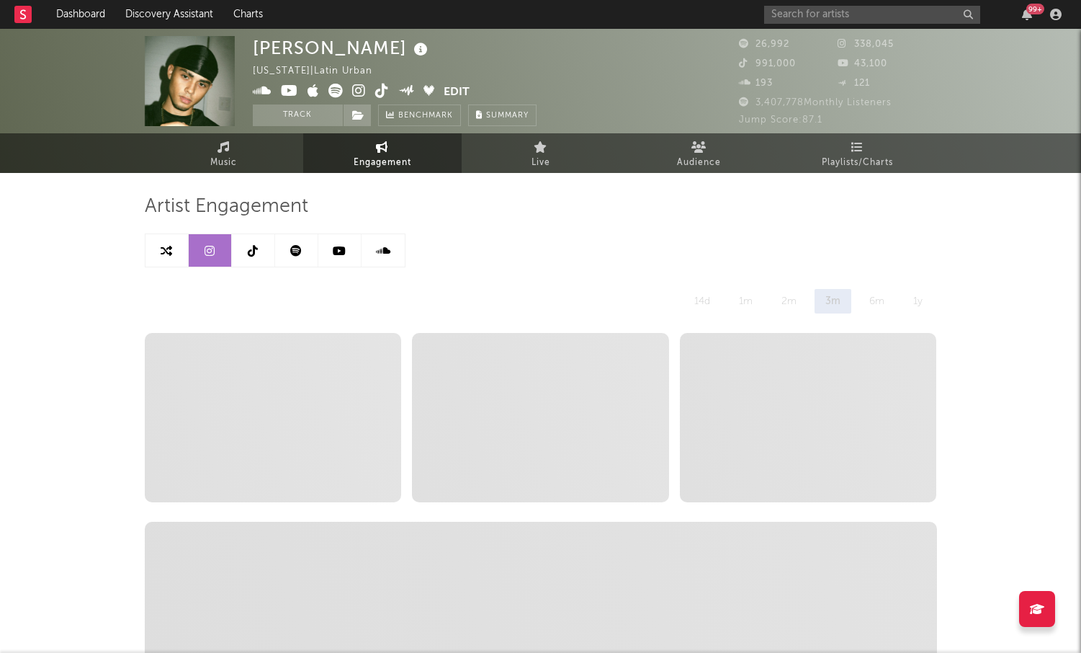
click at [244, 243] on link at bounding box center [253, 250] width 43 height 32
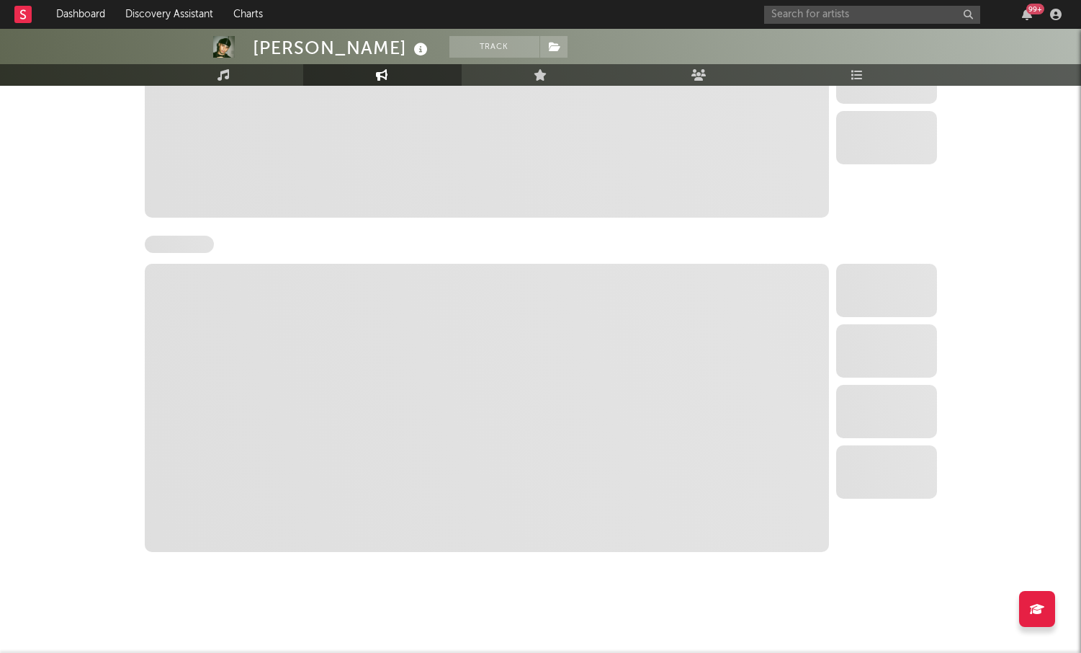
select select "6m"
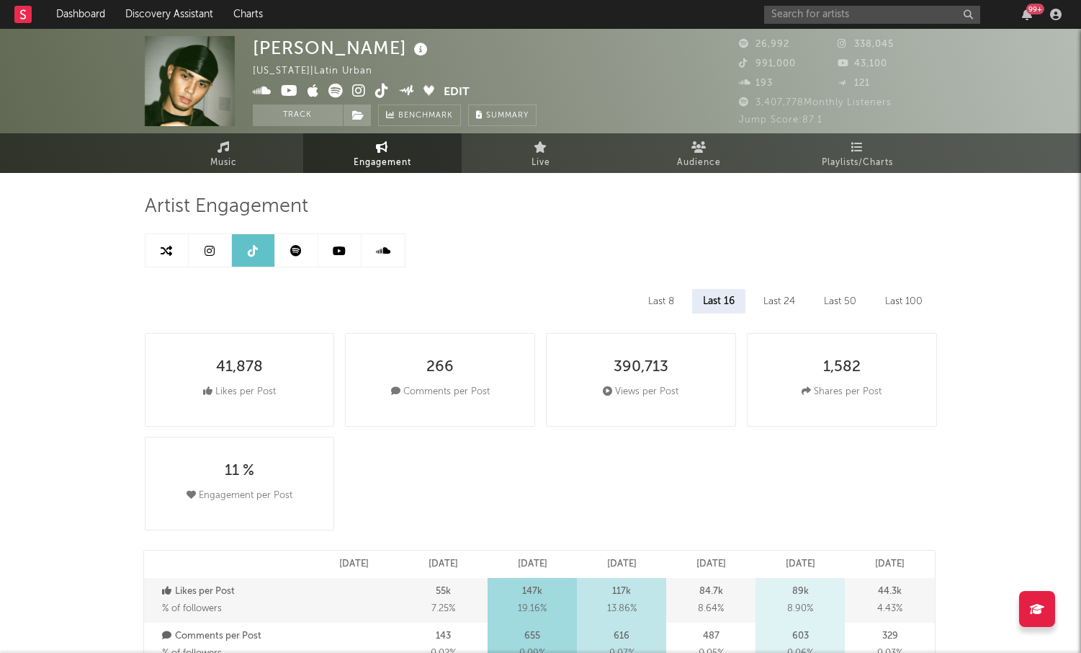
click at [281, 255] on link at bounding box center [296, 250] width 43 height 32
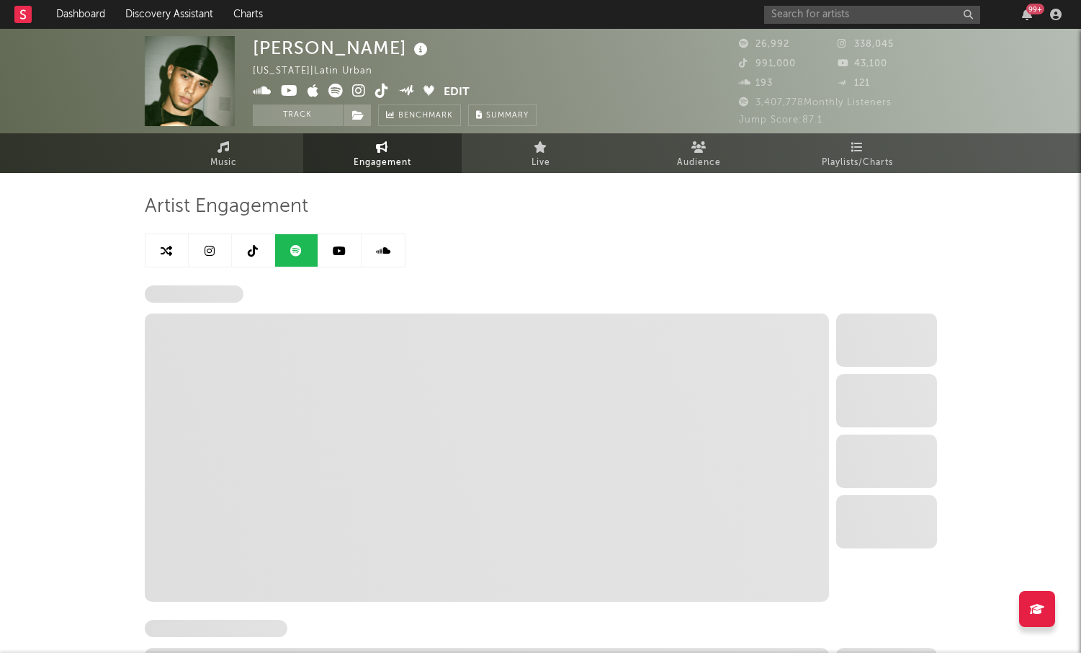
select select "1w"
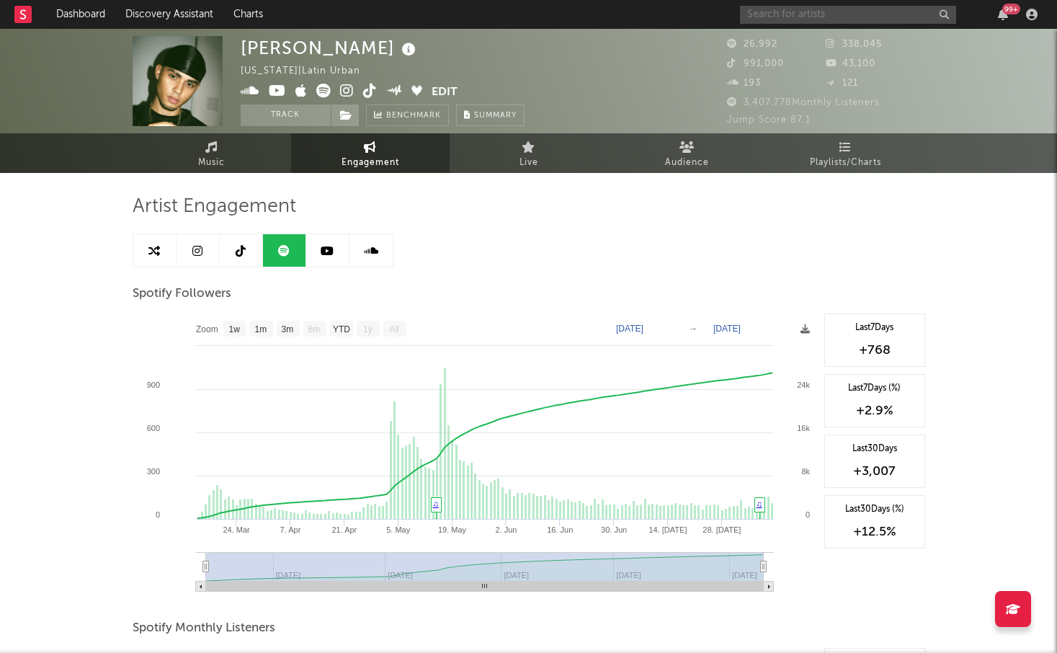
click at [825, 14] on input "text" at bounding box center [848, 15] width 216 height 18
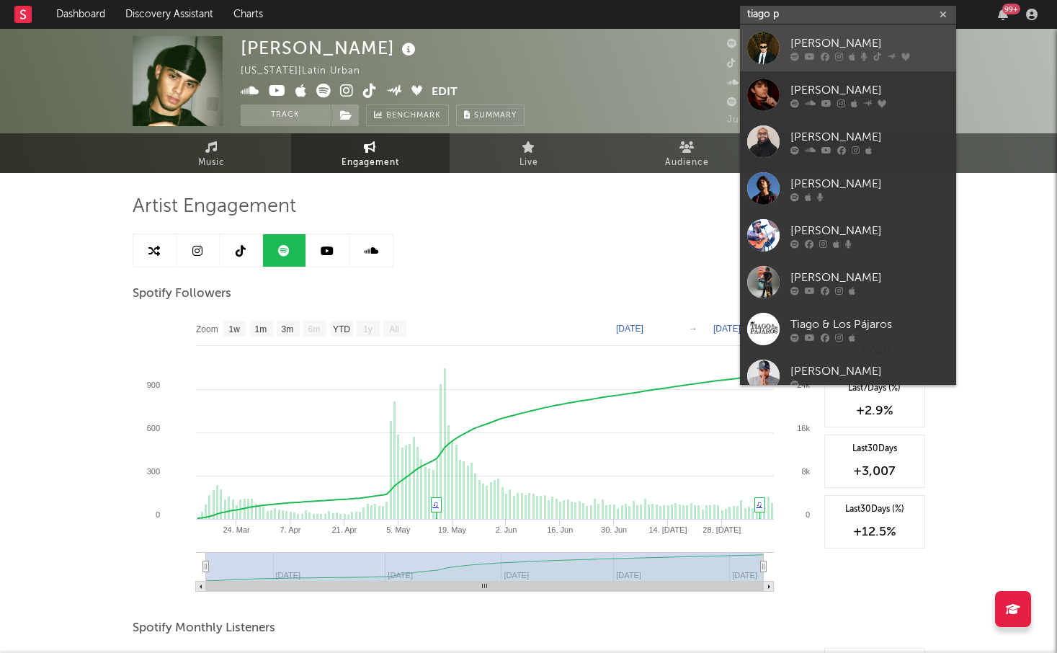
type input "tiago p"
click at [804, 49] on div "Tiago PZK" at bounding box center [869, 43] width 158 height 17
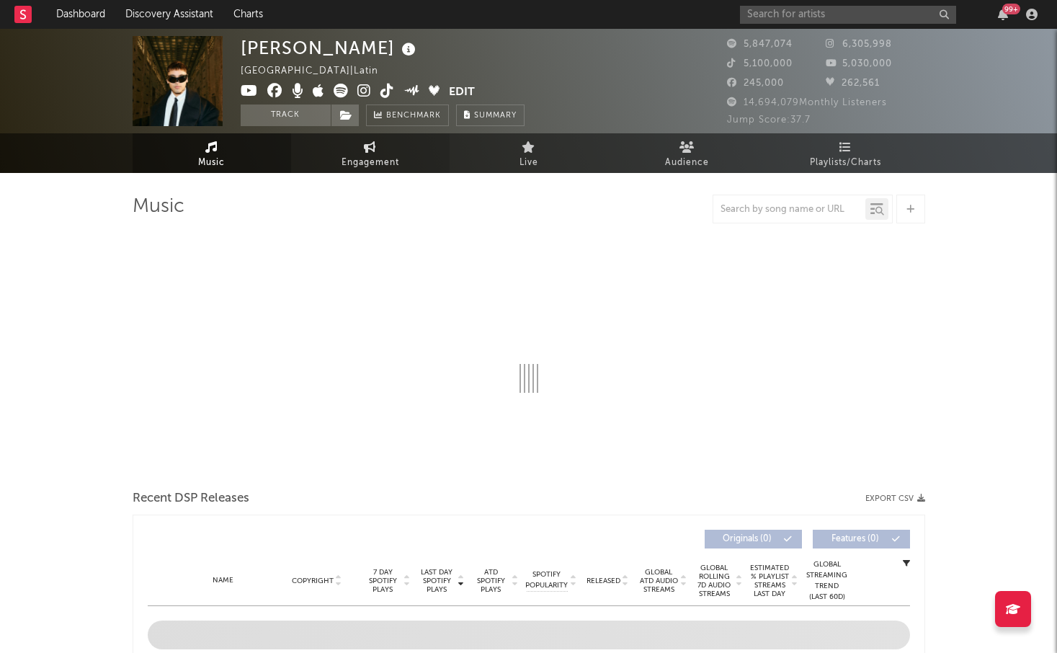
click at [341, 155] on span "Engagement" at bounding box center [370, 162] width 58 height 17
select select "1w"
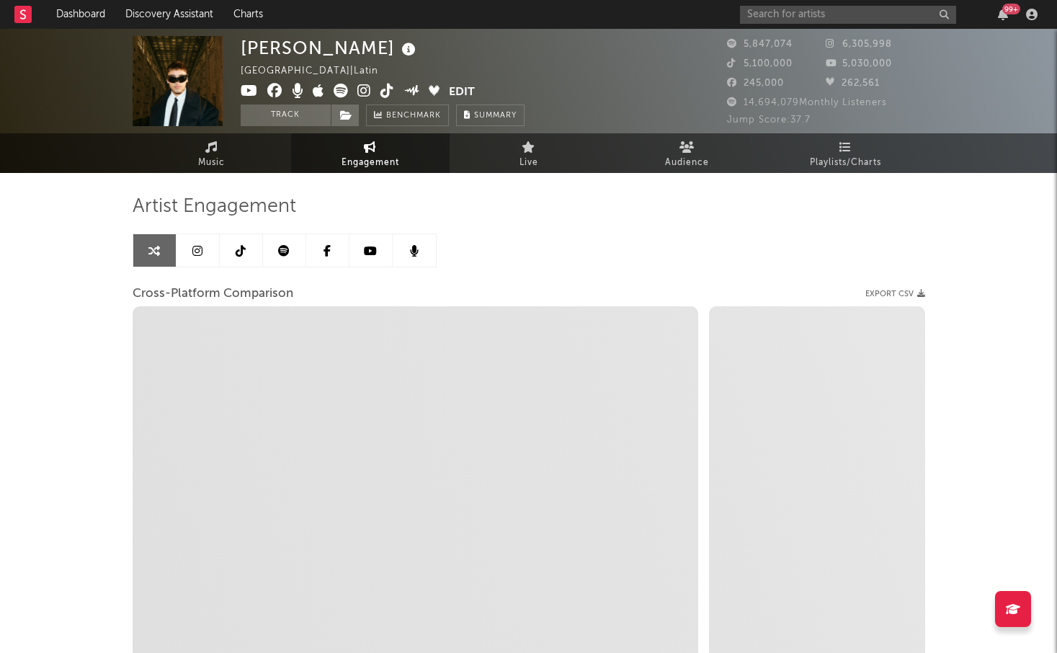
click at [203, 255] on link at bounding box center [197, 250] width 43 height 32
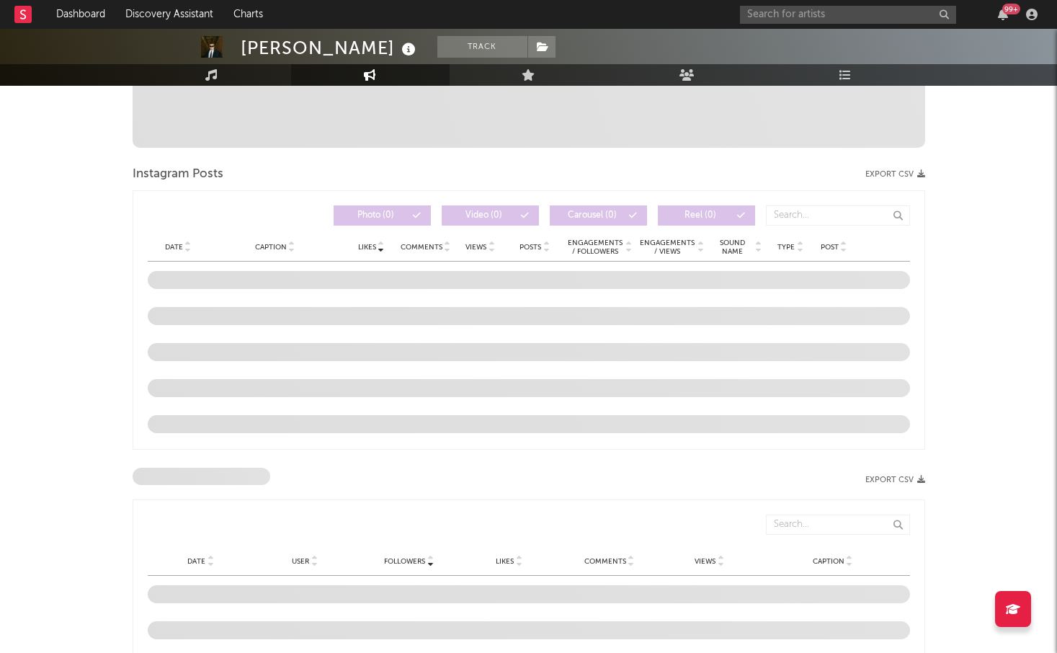
scroll to position [531, 0]
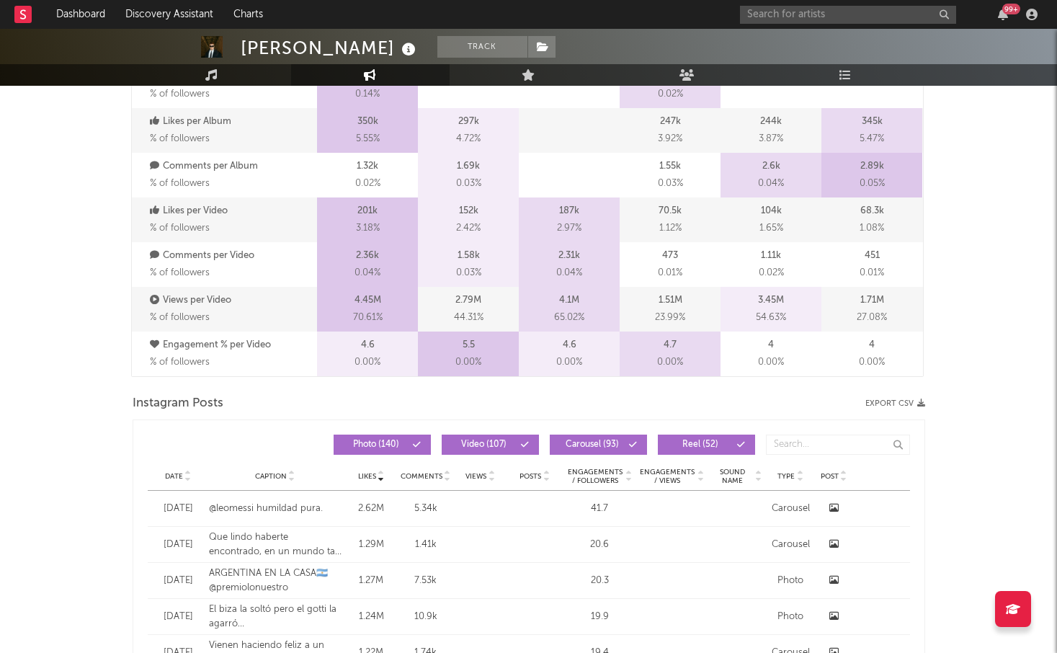
select select "6m"
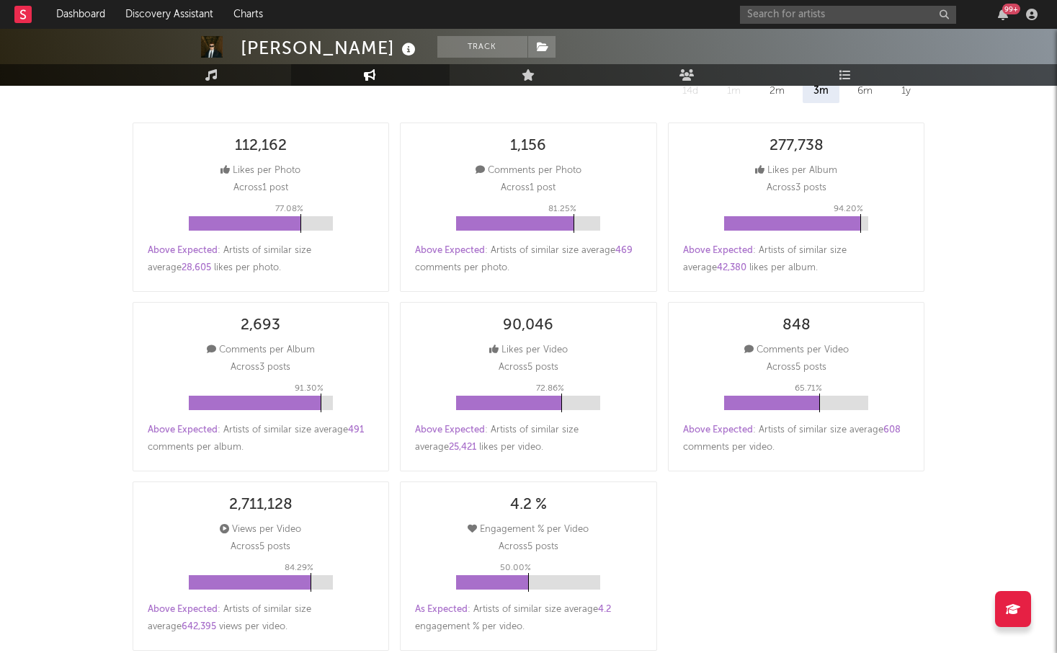
scroll to position [88, 0]
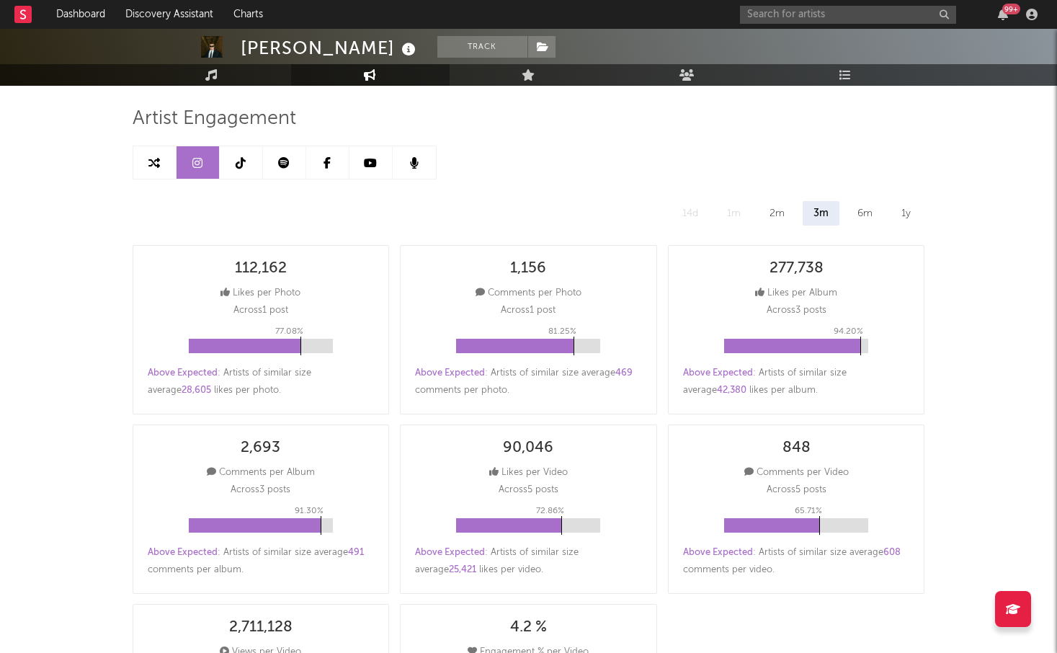
click at [238, 146] on link at bounding box center [241, 162] width 43 height 32
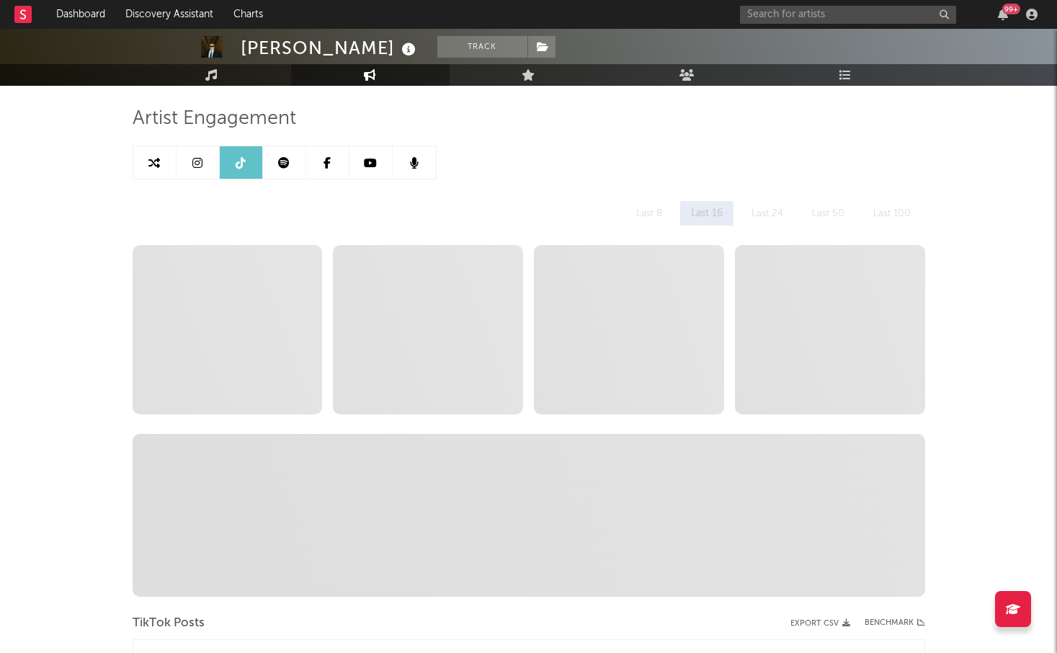
select select "6m"
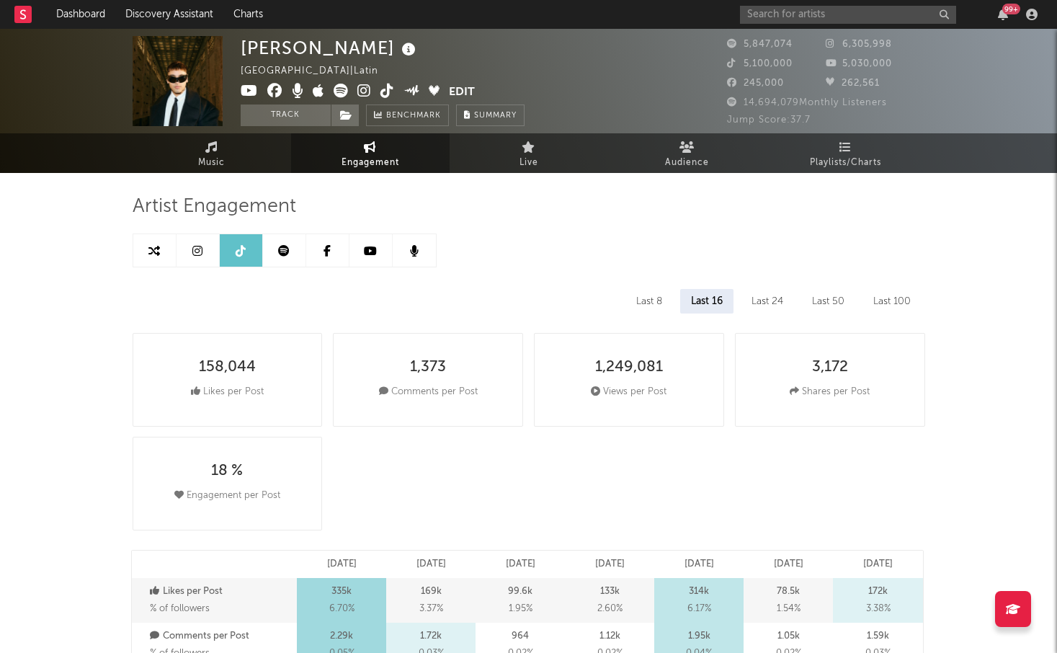
click at [278, 241] on link at bounding box center [284, 250] width 43 height 32
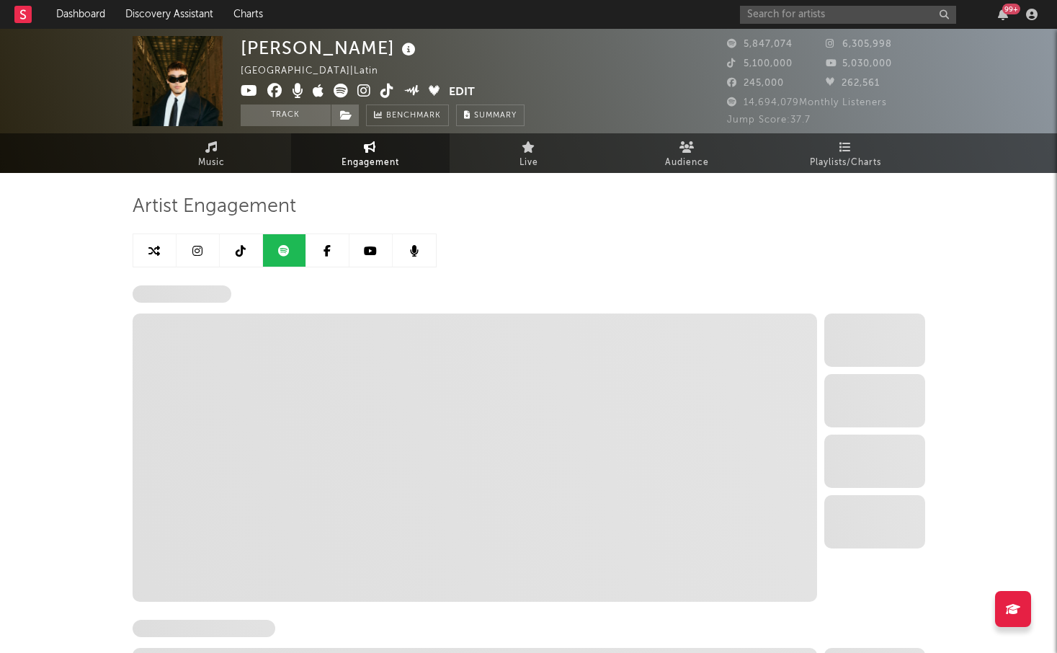
select select "6m"
select select "1w"
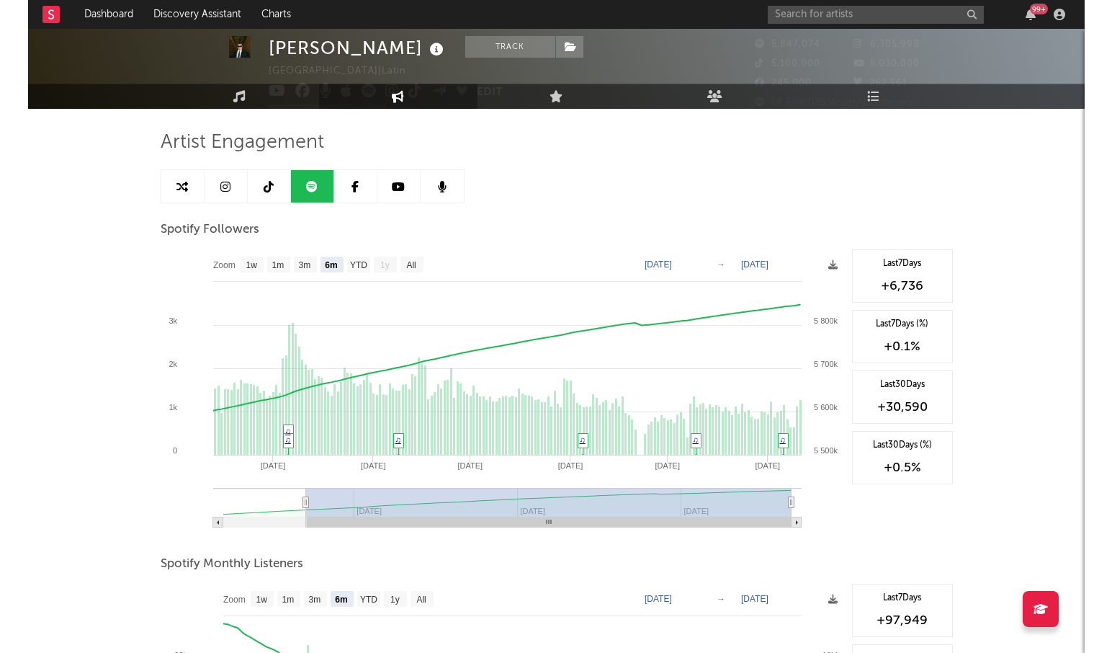
scroll to position [35, 0]
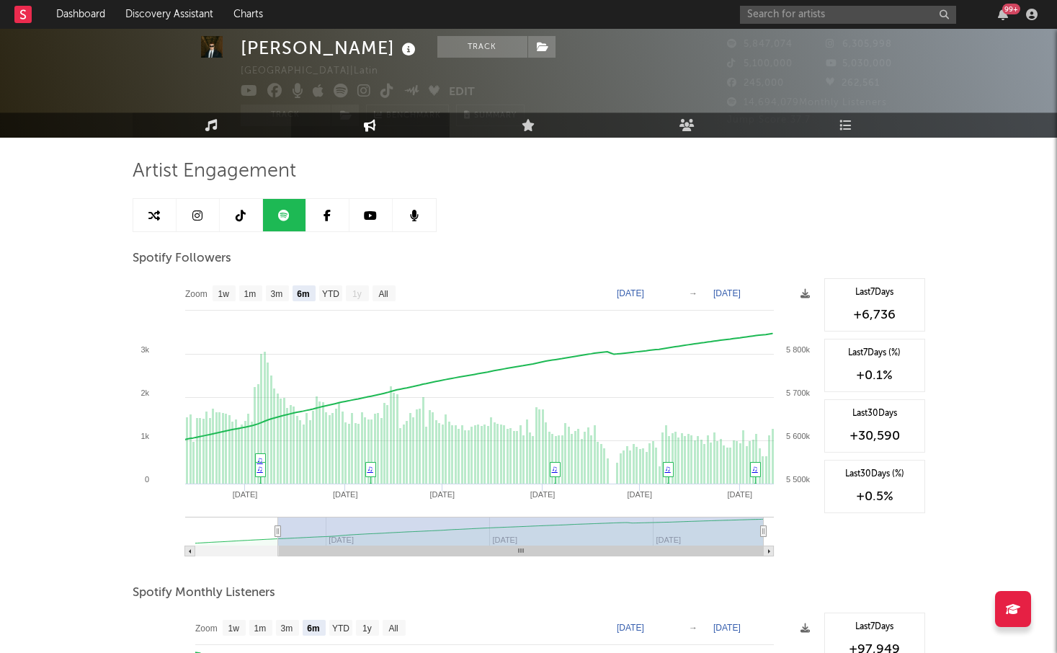
click at [218, 130] on link "Music" at bounding box center [212, 124] width 158 height 25
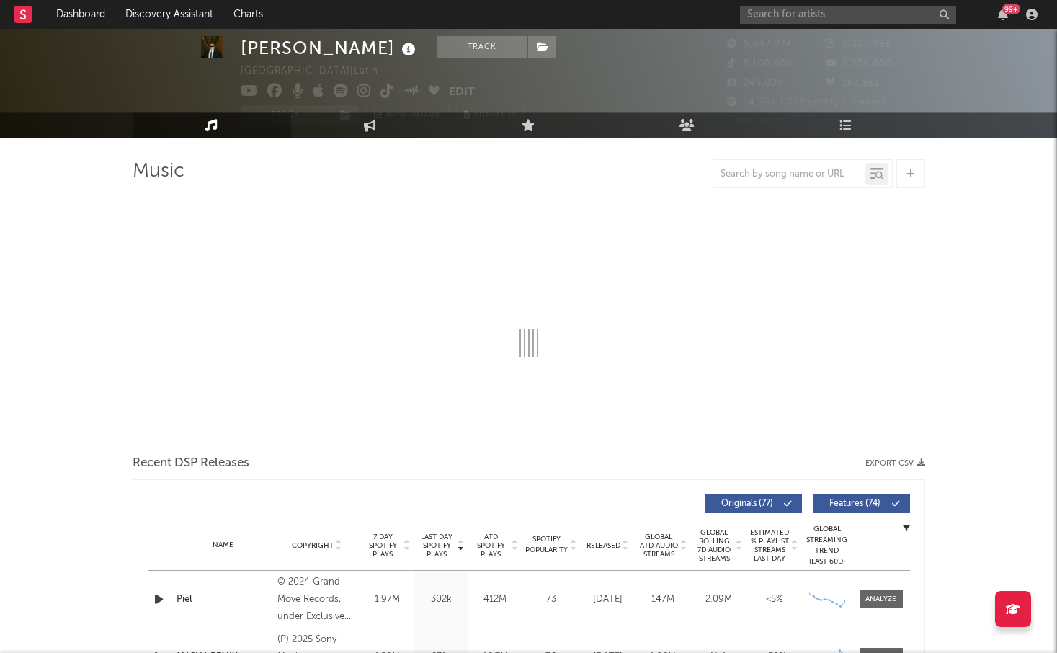
select select "6m"
